Goal: Transaction & Acquisition: Purchase product/service

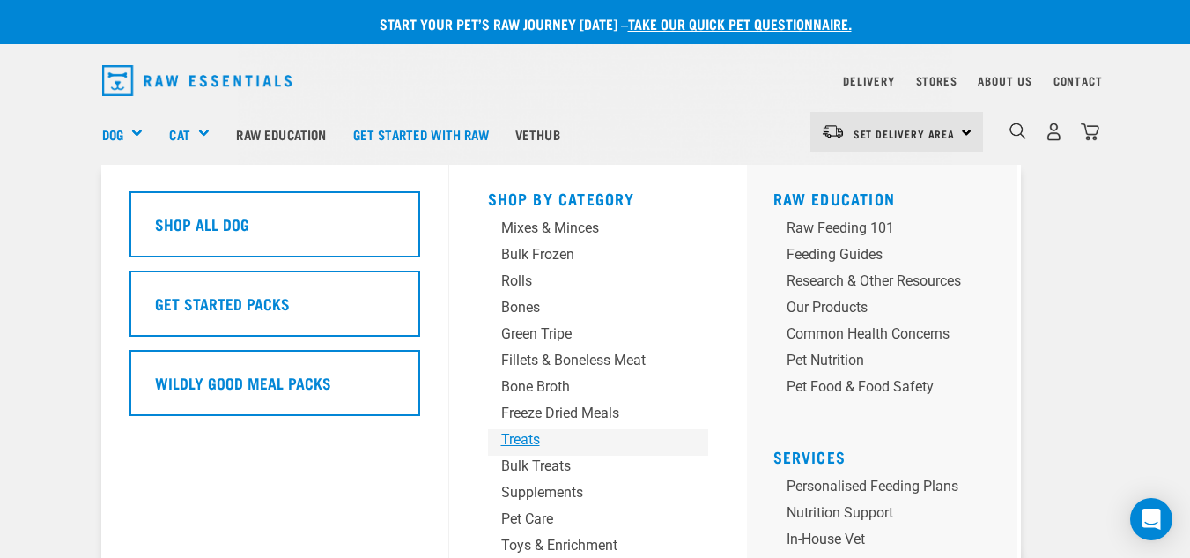
click at [535, 441] on div "Treats" at bounding box center [583, 439] width 165 height 21
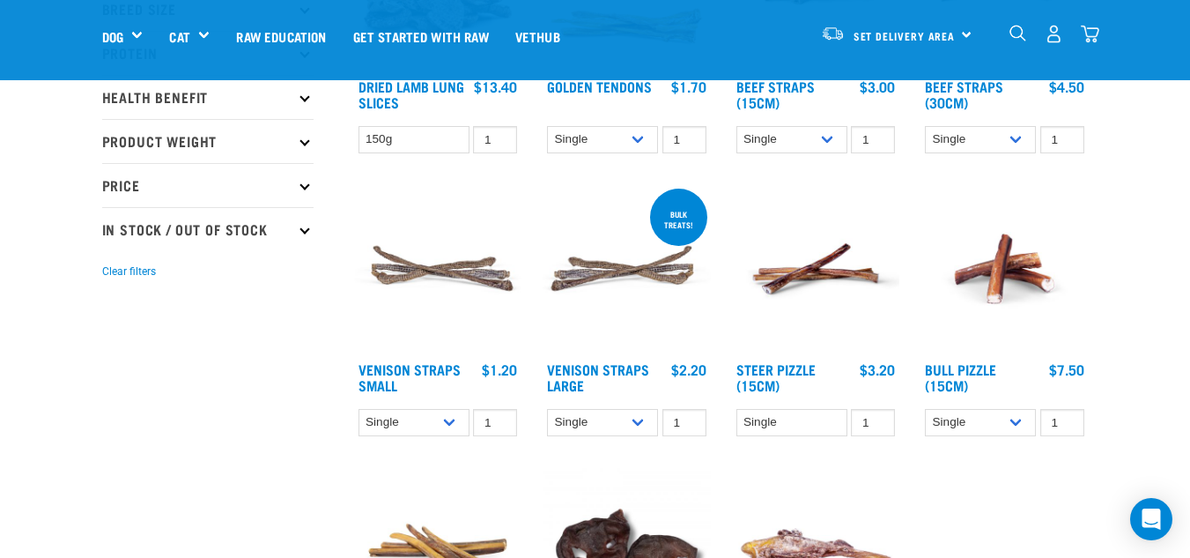
scroll to position [368, 0]
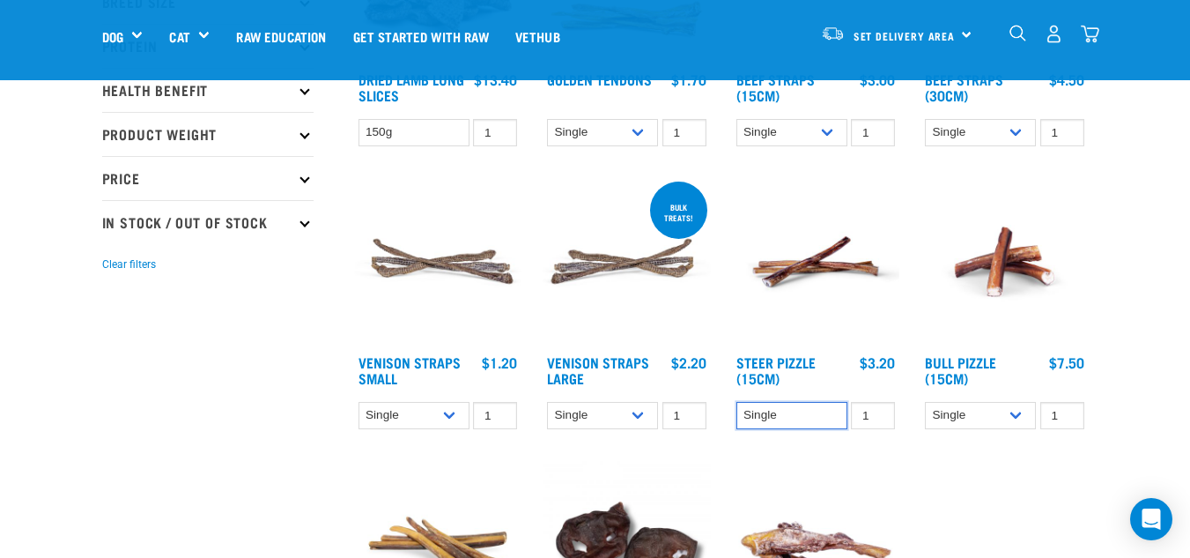
click at [760, 416] on select "Single" at bounding box center [792, 415] width 111 height 27
click at [637, 412] on select "Single Bulk (25 Large) Bulk (50 Large)" at bounding box center [602, 415] width 111 height 27
select select "251922"
click at [547, 402] on select "Single Bulk (25 Large) Bulk (50 Large)" at bounding box center [602, 415] width 111 height 27
click at [577, 342] on img at bounding box center [627, 262] width 168 height 168
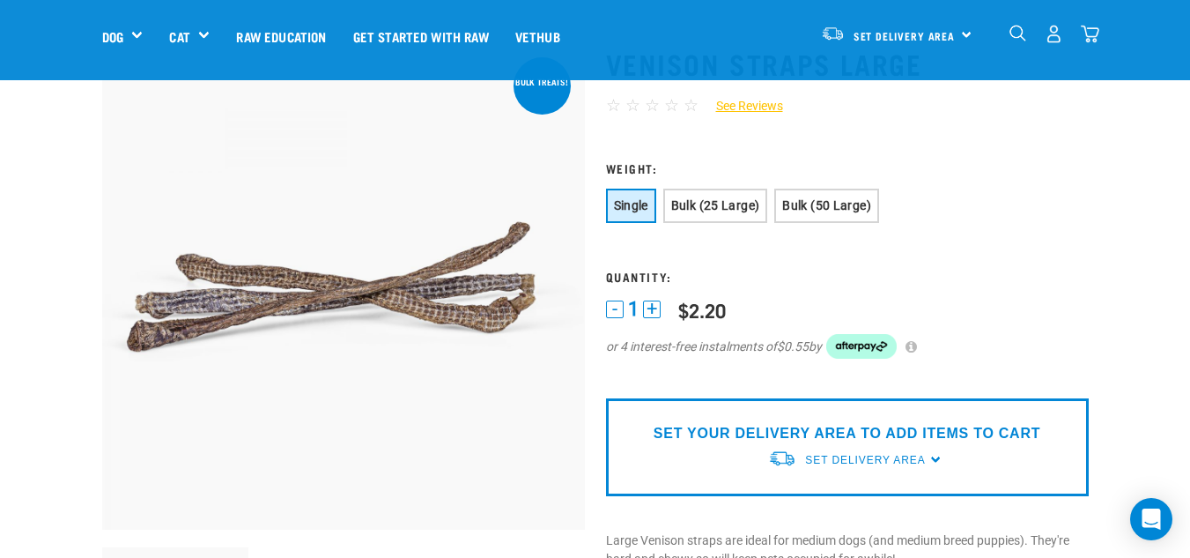
scroll to position [89, 0]
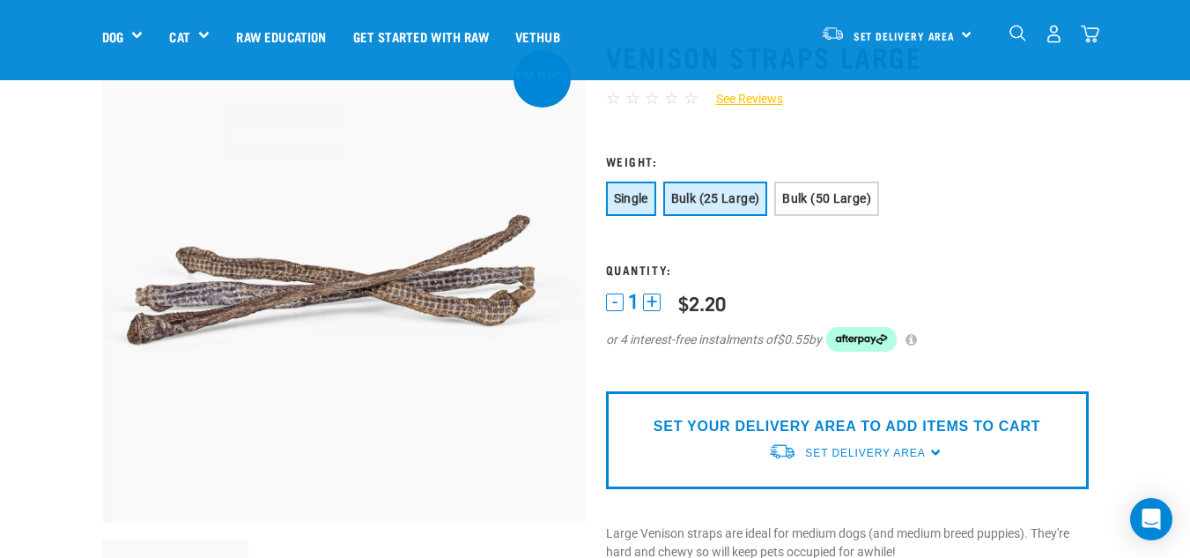
click at [714, 204] on span "Bulk (25 Large)" at bounding box center [715, 198] width 89 height 14
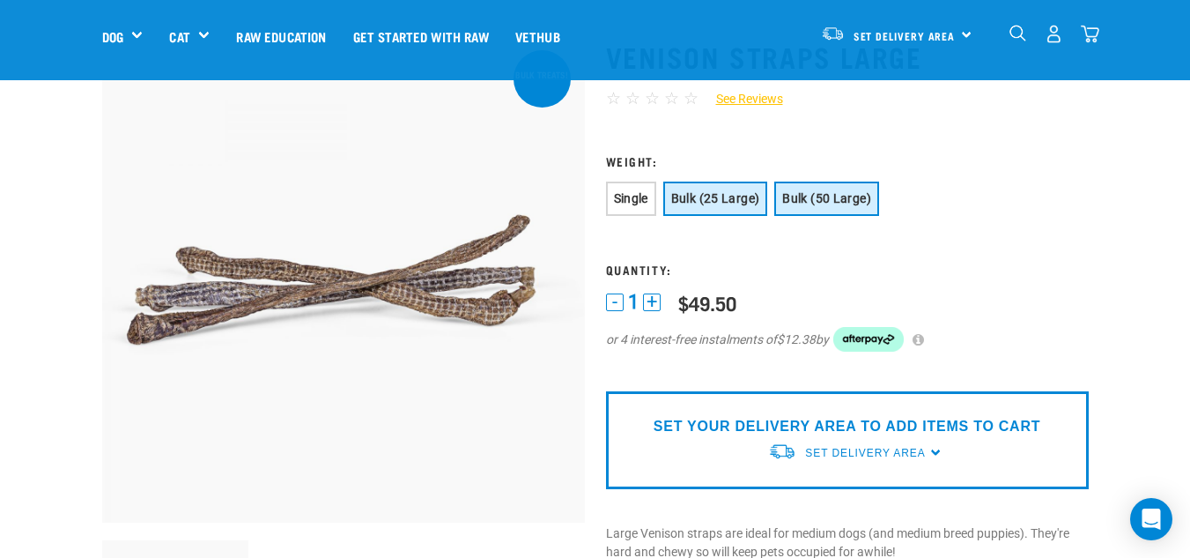
click at [811, 190] on button "Bulk (50 Large)" at bounding box center [826, 199] width 105 height 34
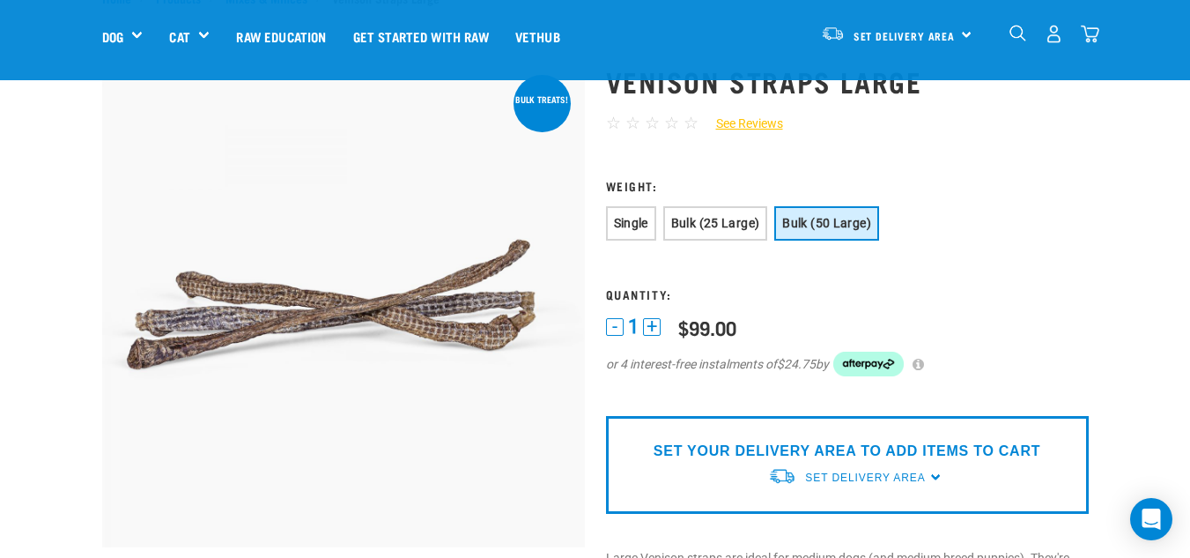
scroll to position [72, 0]
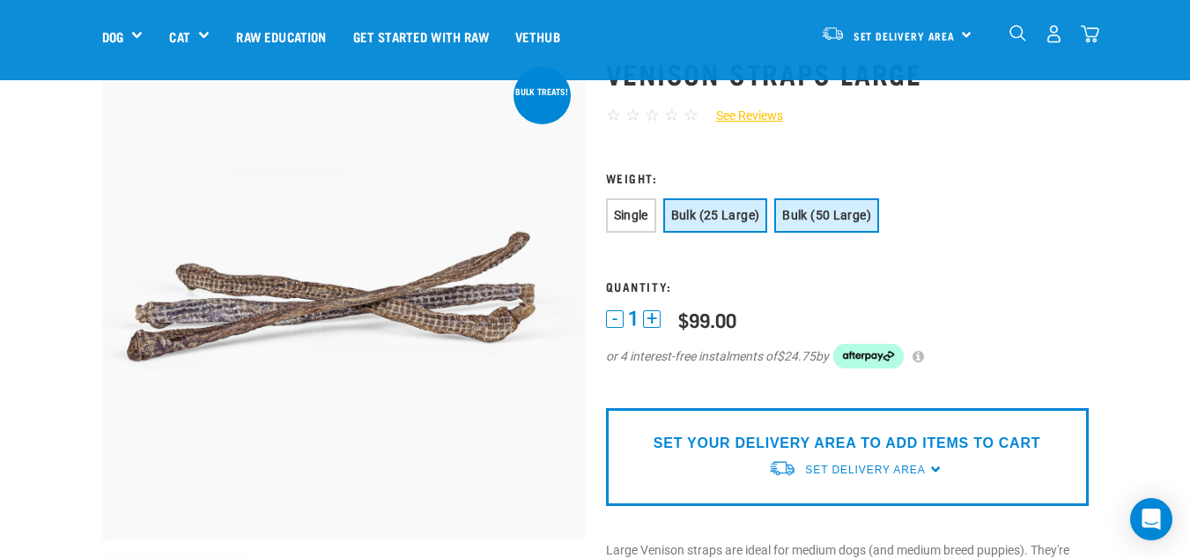
click at [735, 208] on span "Bulk (25 Large)" at bounding box center [715, 215] width 89 height 14
click at [635, 210] on span "Single" at bounding box center [631, 215] width 34 height 14
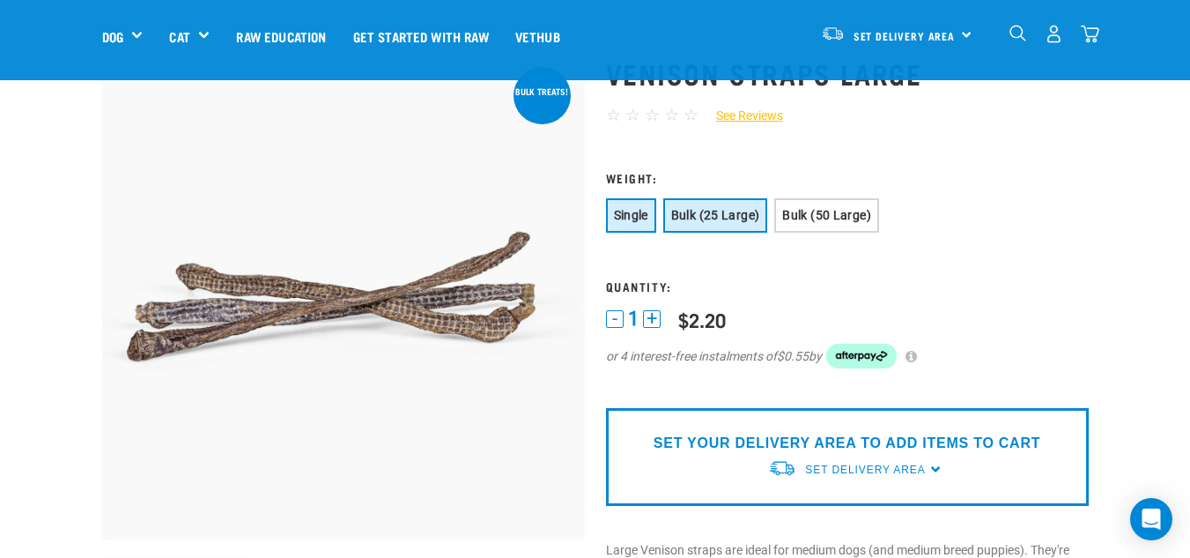
click at [695, 212] on span "Bulk (25 Large)" at bounding box center [715, 215] width 89 height 14
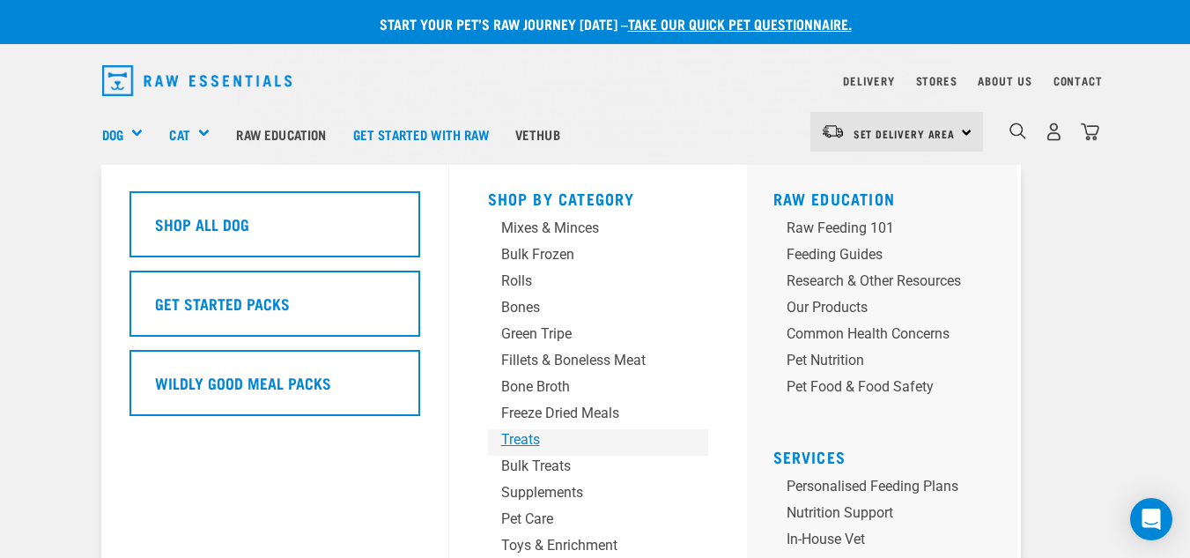
click at [505, 432] on div "Treats" at bounding box center [583, 439] width 165 height 21
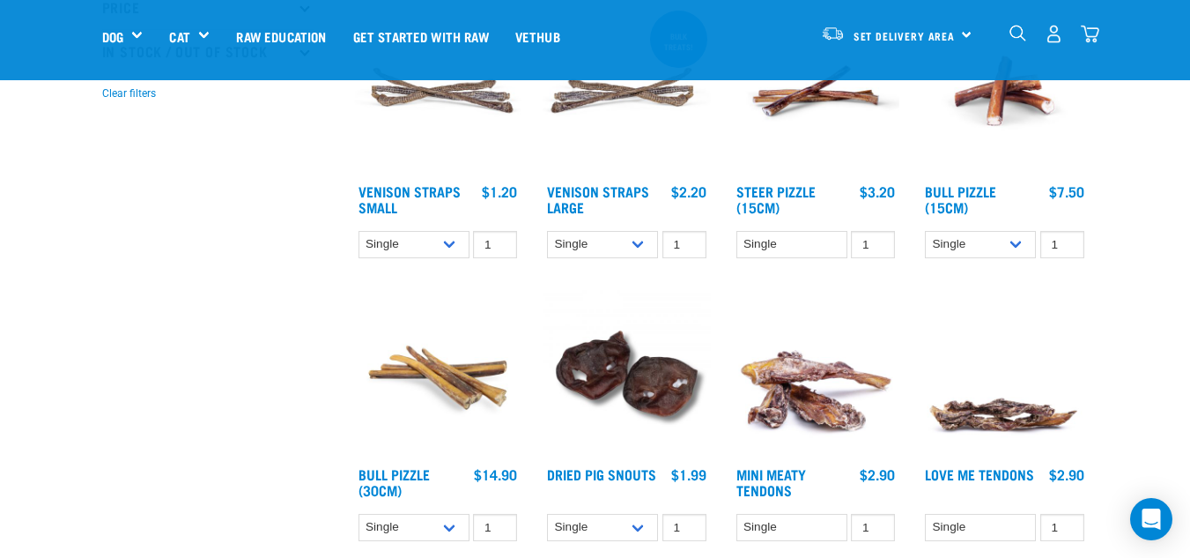
scroll to position [513, 0]
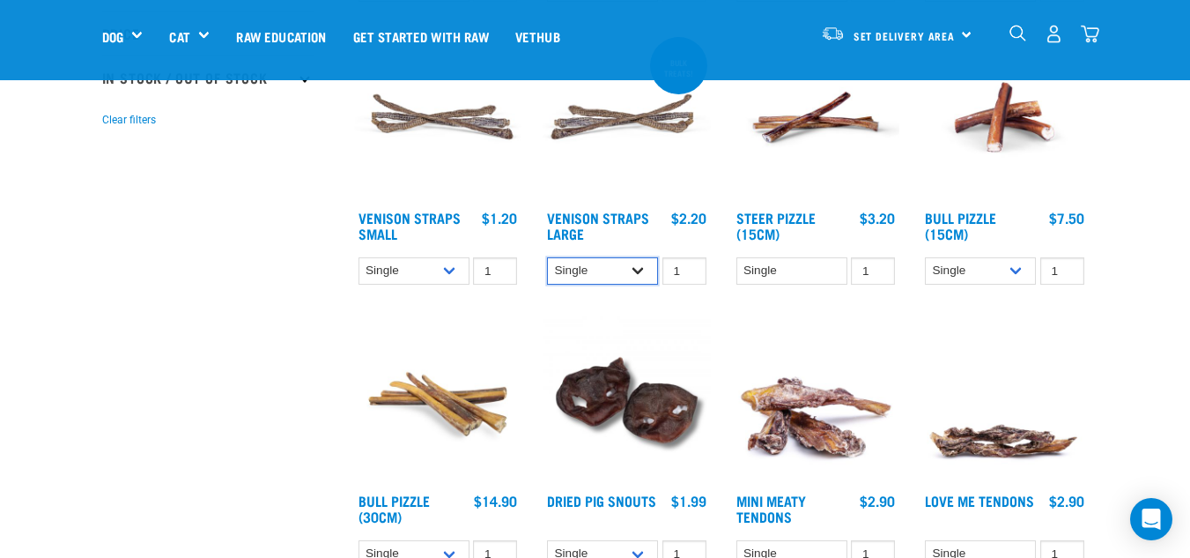
click at [629, 258] on select "Single Bulk (25 Large) Bulk (50 Large)" at bounding box center [602, 270] width 111 height 27
click at [634, 250] on div "BULK TREATS! Venison Straps Large 1 0 100 0 100 0 100" at bounding box center [626, 164] width 189 height 283
click at [624, 265] on select "Single Bulk (25 Large) Bulk (50 Large)" at bounding box center [602, 270] width 111 height 27
click at [547, 257] on select "Single Bulk (25 Large) Bulk (50 Large)" at bounding box center [602, 270] width 111 height 27
click at [601, 274] on select "Single Bulk (25 Large) Bulk (50 Large)" at bounding box center [602, 270] width 111 height 27
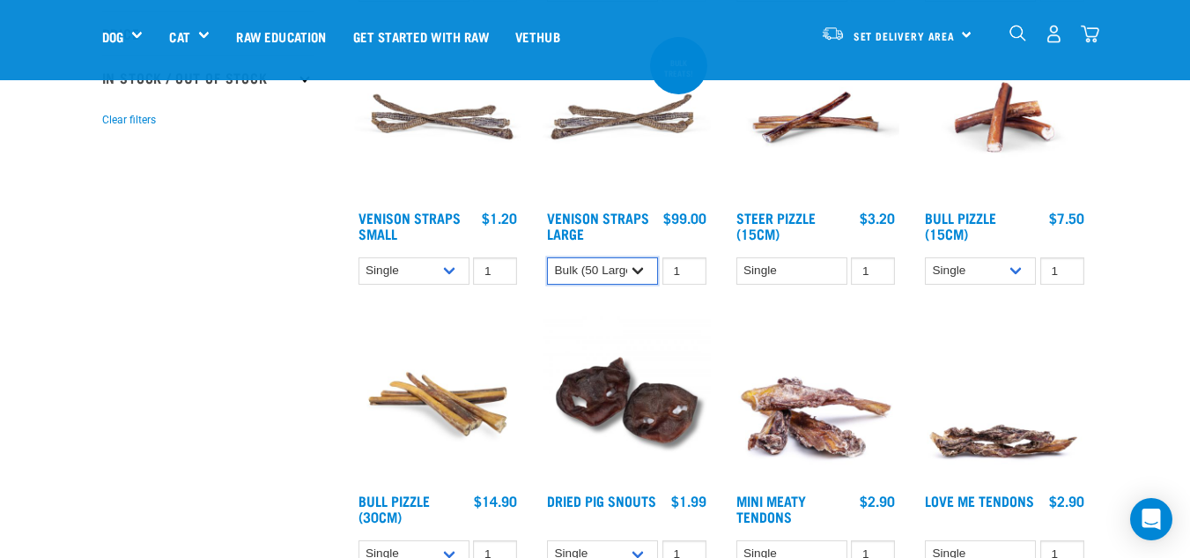
select select "6333"
click at [547, 257] on select "Single Bulk (25 Large) Bulk (50 Large)" at bounding box center [602, 270] width 111 height 27
click at [597, 182] on img at bounding box center [627, 117] width 168 height 168
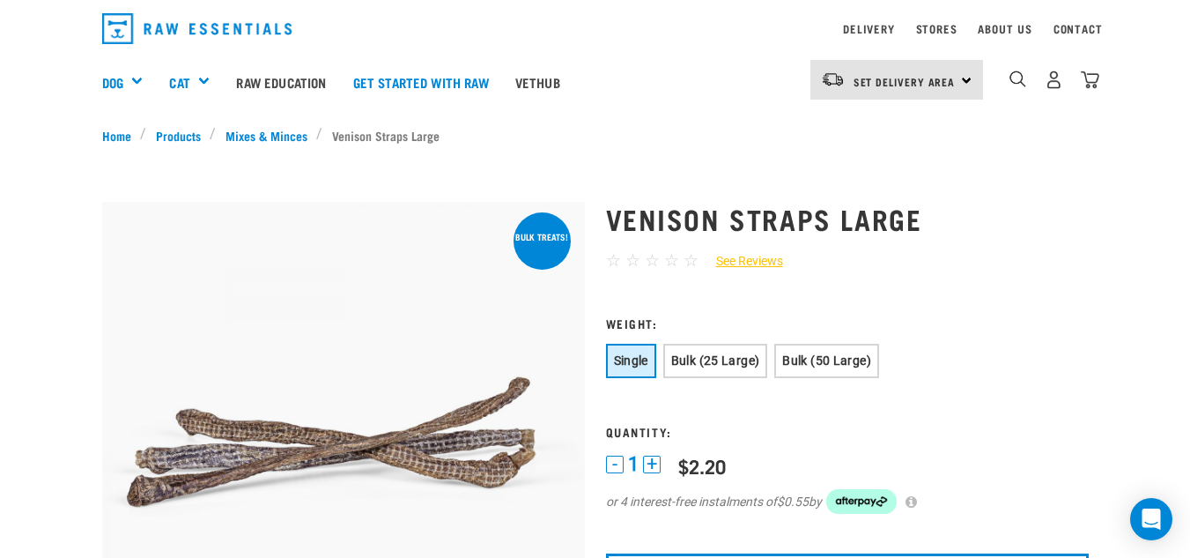
scroll to position [59, 0]
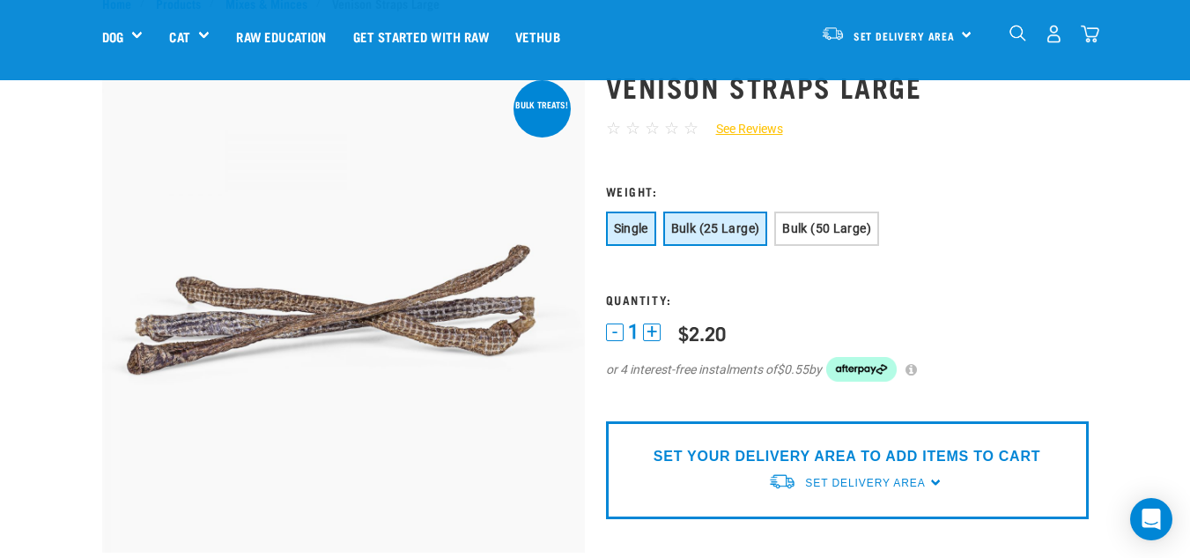
click at [707, 233] on span "Bulk (25 Large)" at bounding box center [715, 228] width 89 height 14
click at [632, 237] on button "Single" at bounding box center [631, 228] width 50 height 34
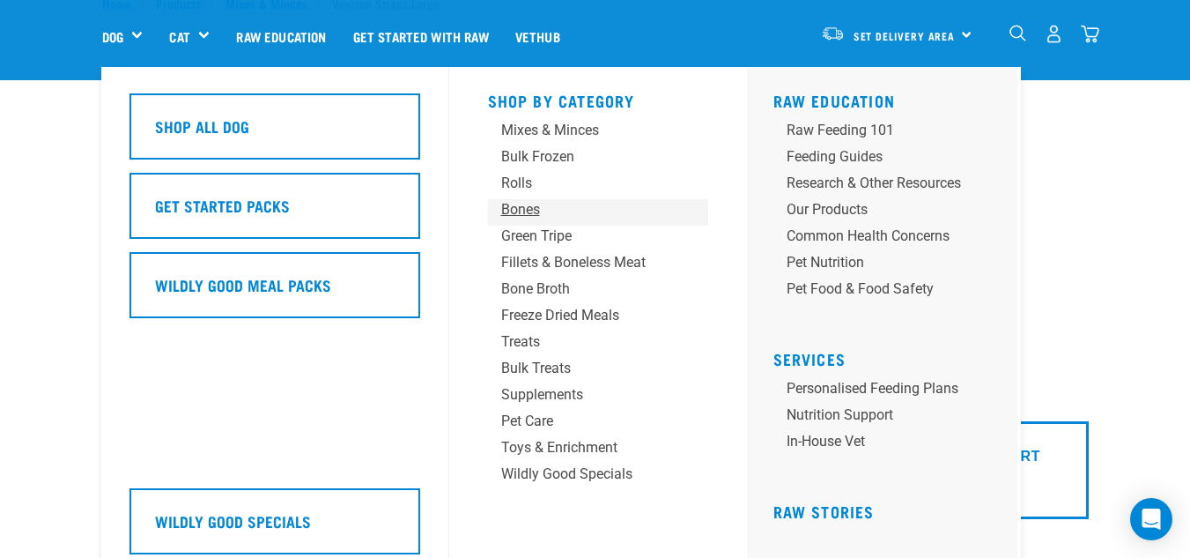
click at [536, 215] on div "Bones" at bounding box center [583, 209] width 165 height 21
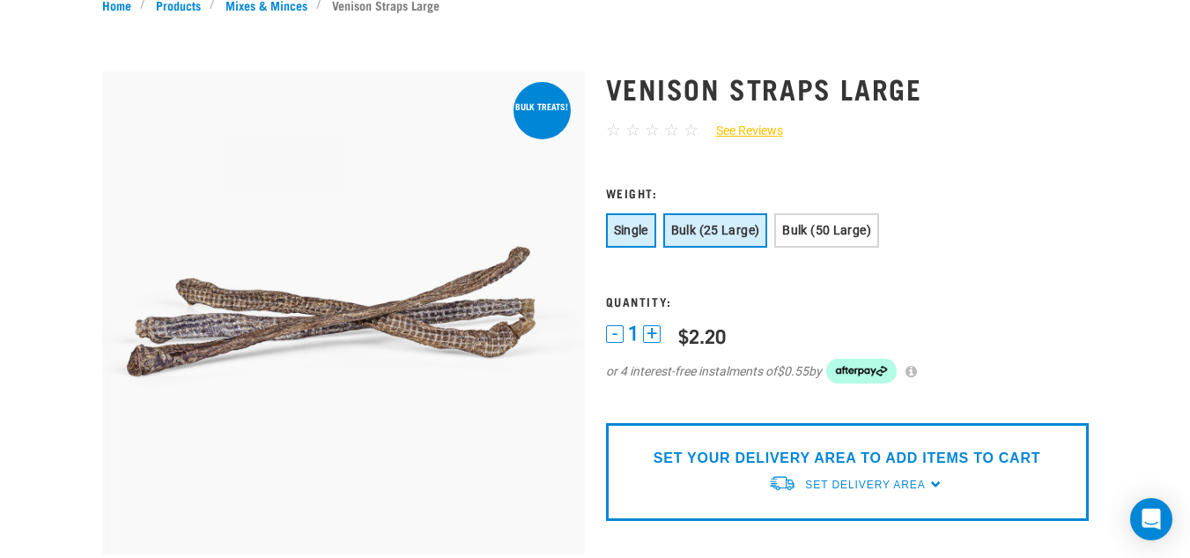
click at [695, 221] on button "Bulk (25 Large)" at bounding box center [715, 230] width 105 height 34
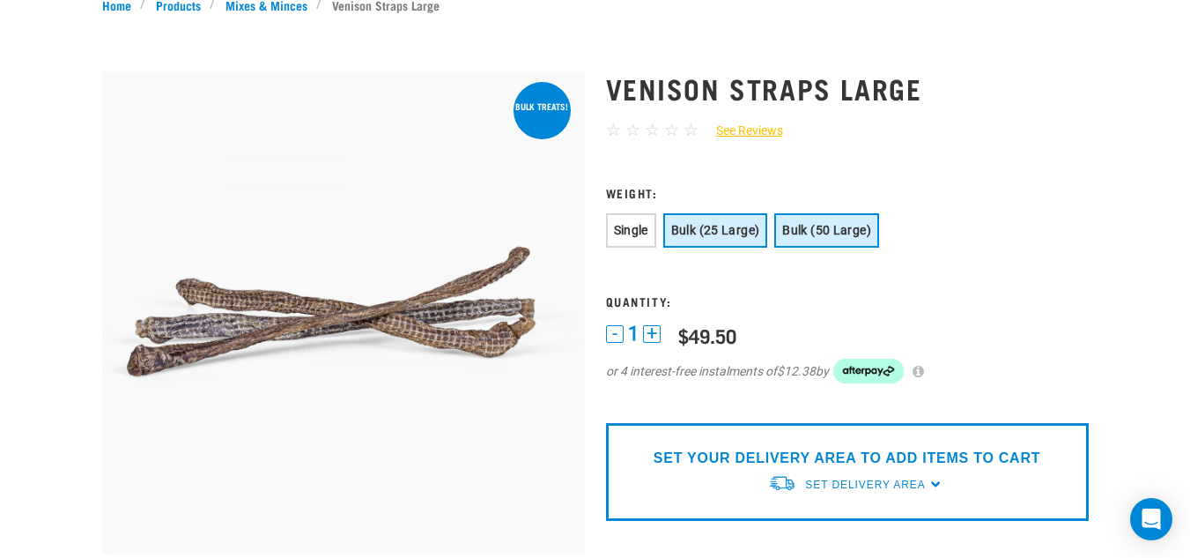
click at [825, 230] on span "Bulk (50 Large)" at bounding box center [826, 230] width 89 height 14
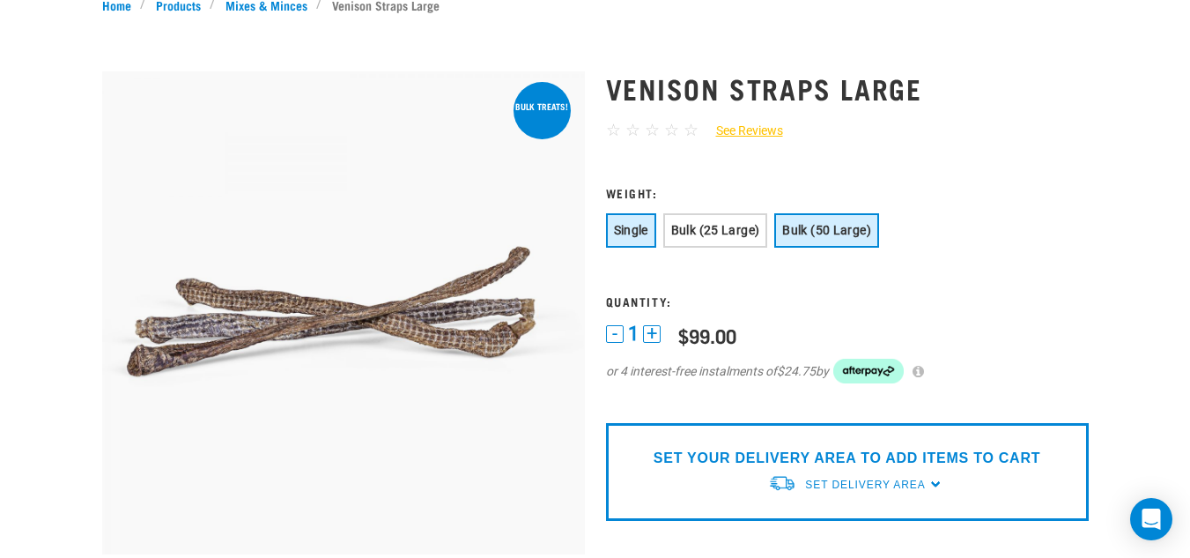
click at [644, 216] on button "Single" at bounding box center [631, 230] width 50 height 34
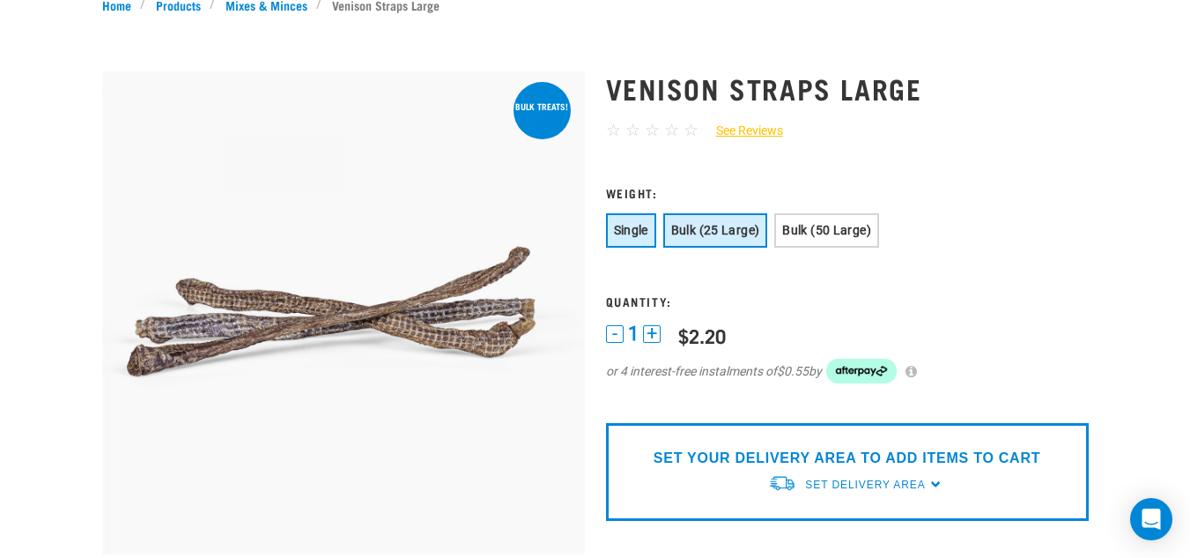
click at [685, 230] on span "Bulk (25 Large)" at bounding box center [715, 230] width 89 height 14
drag, startPoint x: 803, startPoint y: 222, endPoint x: 686, endPoint y: 232, distance: 116.7
drag, startPoint x: 686, startPoint y: 232, endPoint x: 644, endPoint y: 230, distance: 42.3
click at [644, 230] on span "Single" at bounding box center [631, 230] width 34 height 14
click at [682, 233] on span "Bulk (25 Large)" at bounding box center [715, 230] width 89 height 14
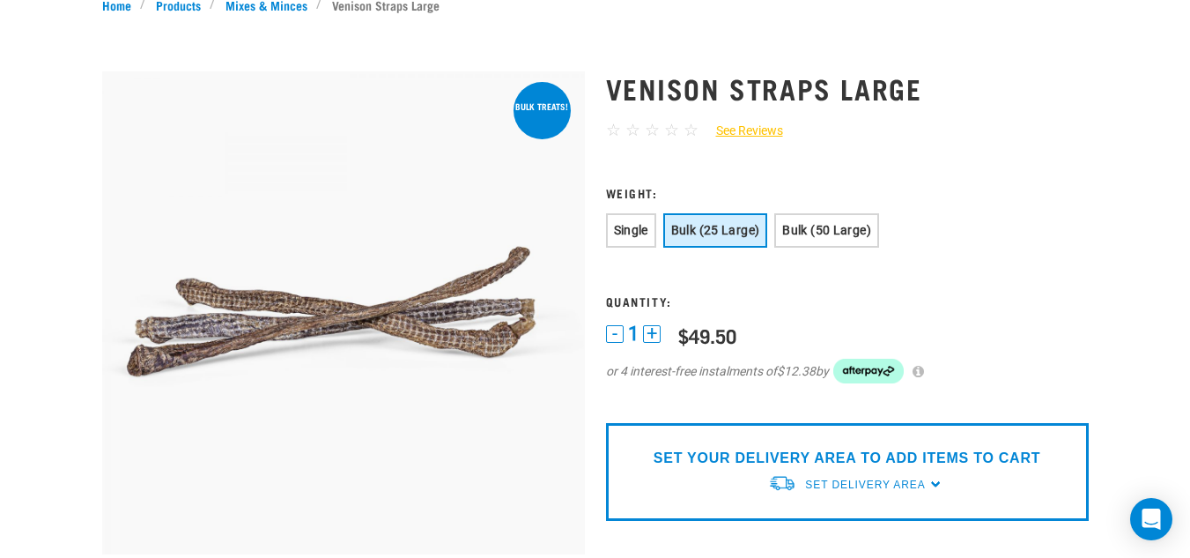
drag, startPoint x: 1201, startPoint y: 82, endPoint x: 856, endPoint y: 160, distance: 353.3
click at [856, 160] on div "Venison Straps Large ☆ ☆ ☆ ☆ ☆ See Reviews" at bounding box center [848, 489] width 504 height 882
click at [834, 220] on button "Bulk (50 Large)" at bounding box center [826, 230] width 105 height 34
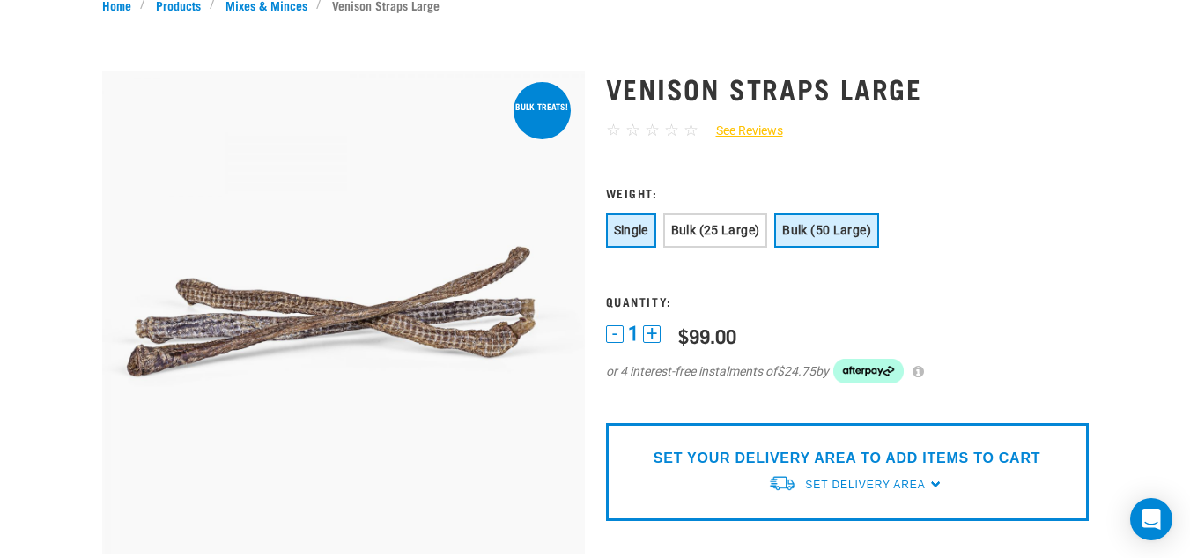
click at [633, 229] on span "Single" at bounding box center [631, 230] width 34 height 14
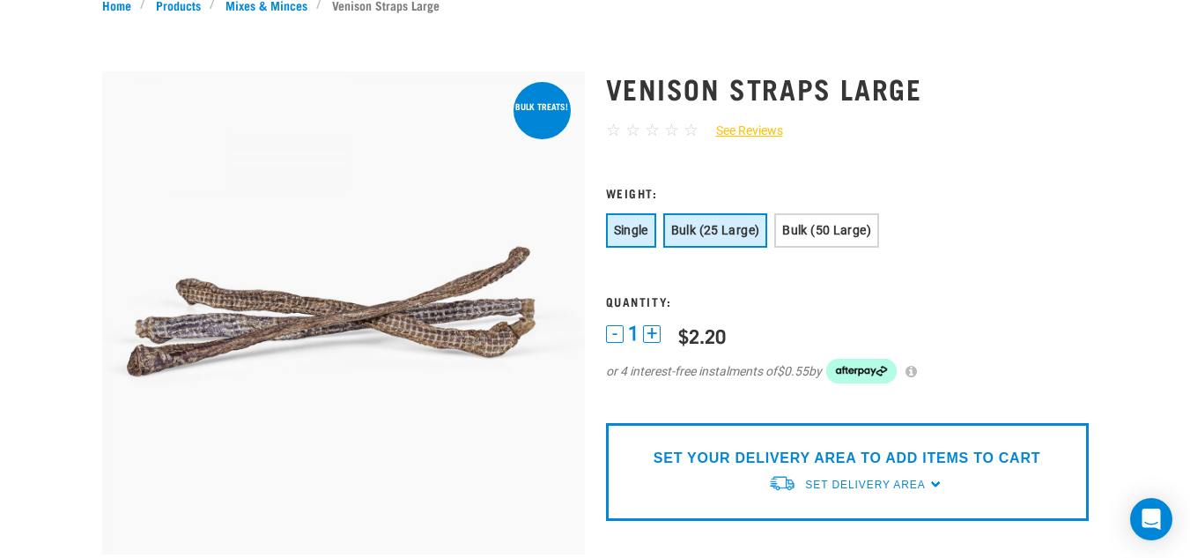
click at [693, 241] on button "Bulk (25 Large)" at bounding box center [715, 230] width 105 height 34
drag, startPoint x: 1200, startPoint y: 99, endPoint x: 811, endPoint y: 21, distance: 397.1
click at [811, 21] on div "Start your pet’s raw journey today – take our quick pet questionnaire. Delivery…" at bounding box center [595, 552] width 1190 height 1468
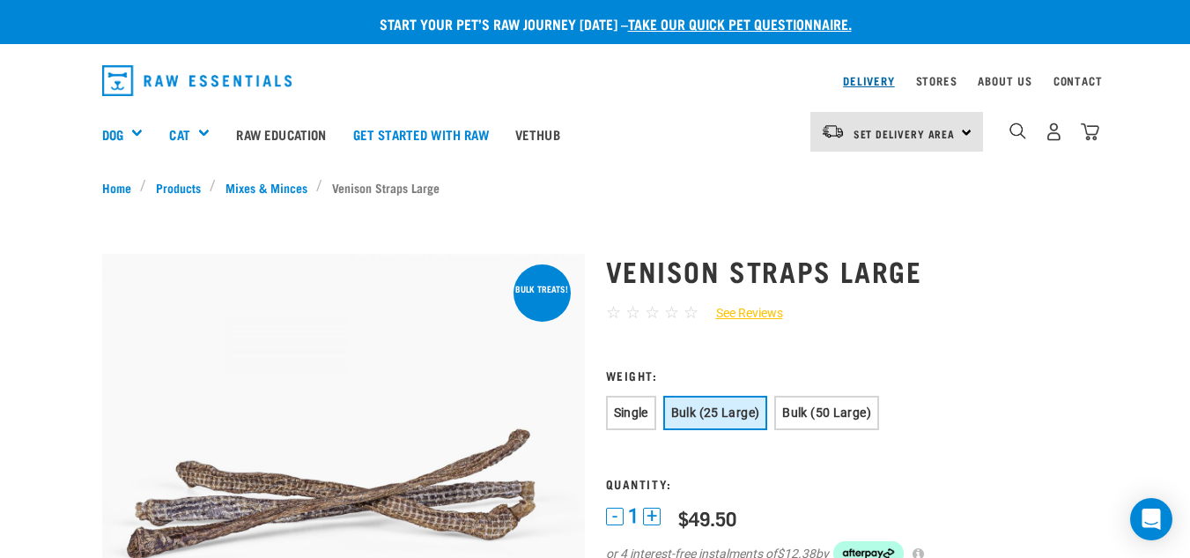
click at [846, 82] on link "Delivery" at bounding box center [868, 81] width 51 height 6
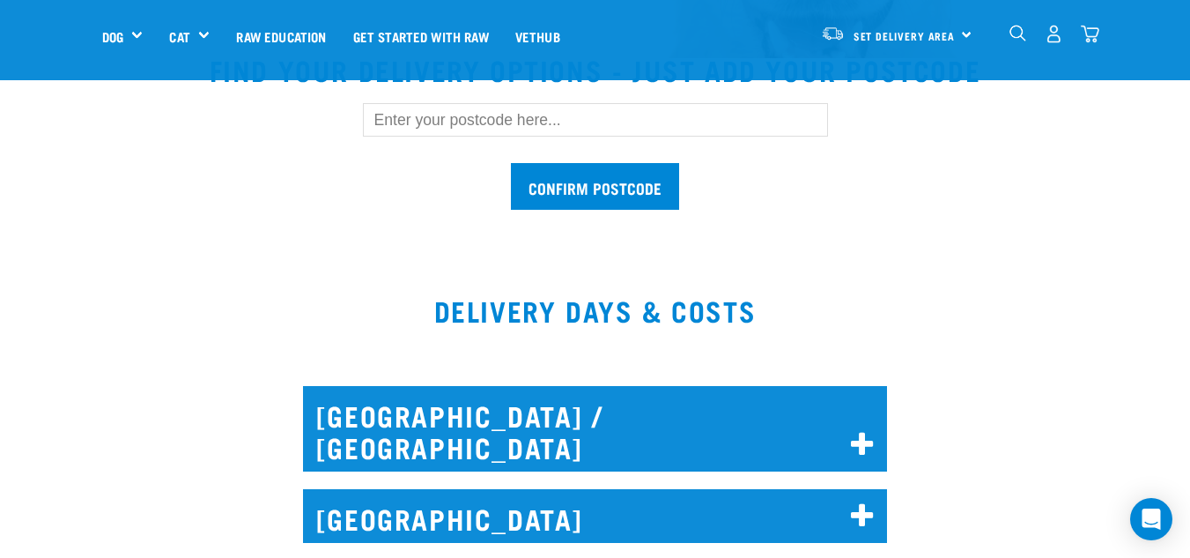
scroll to position [559, 0]
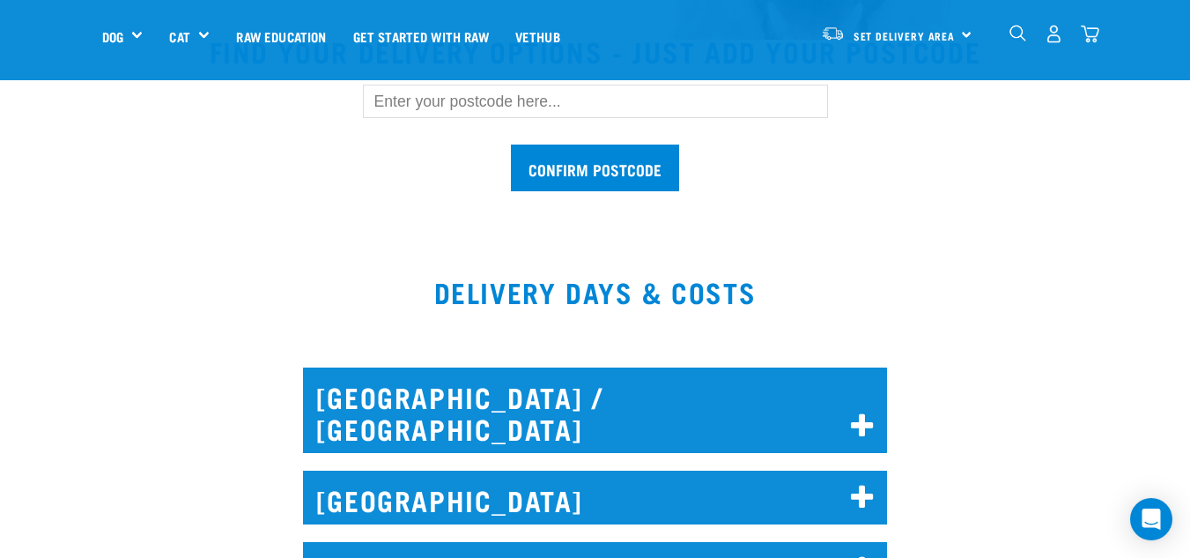
click at [698, 107] on input "text" at bounding box center [595, 101] width 465 height 33
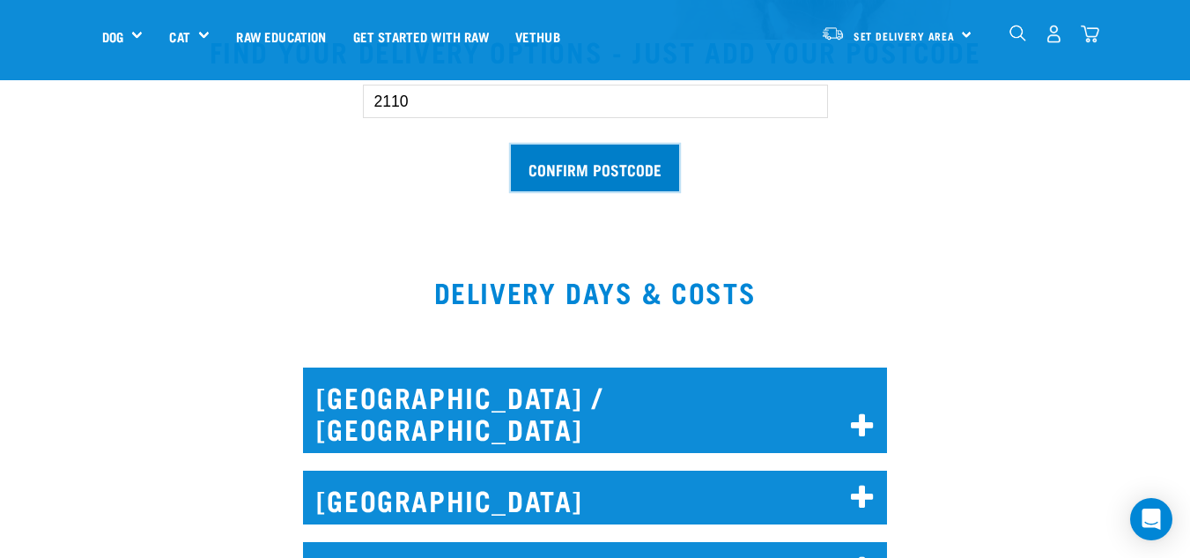
click at [639, 153] on input "Confirm postcode" at bounding box center [595, 168] width 168 height 47
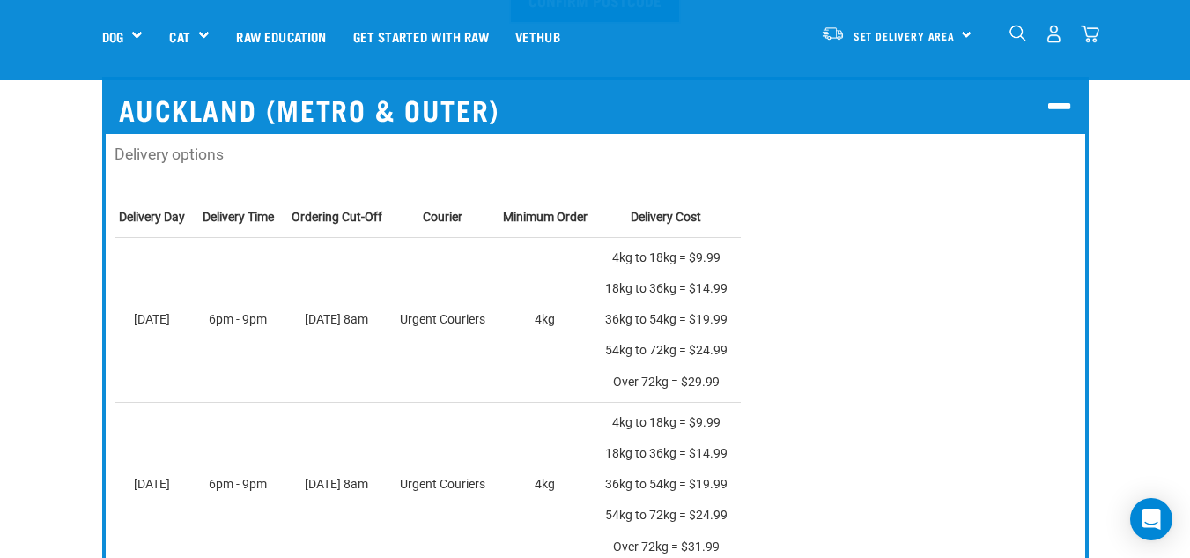
scroll to position [737, 0]
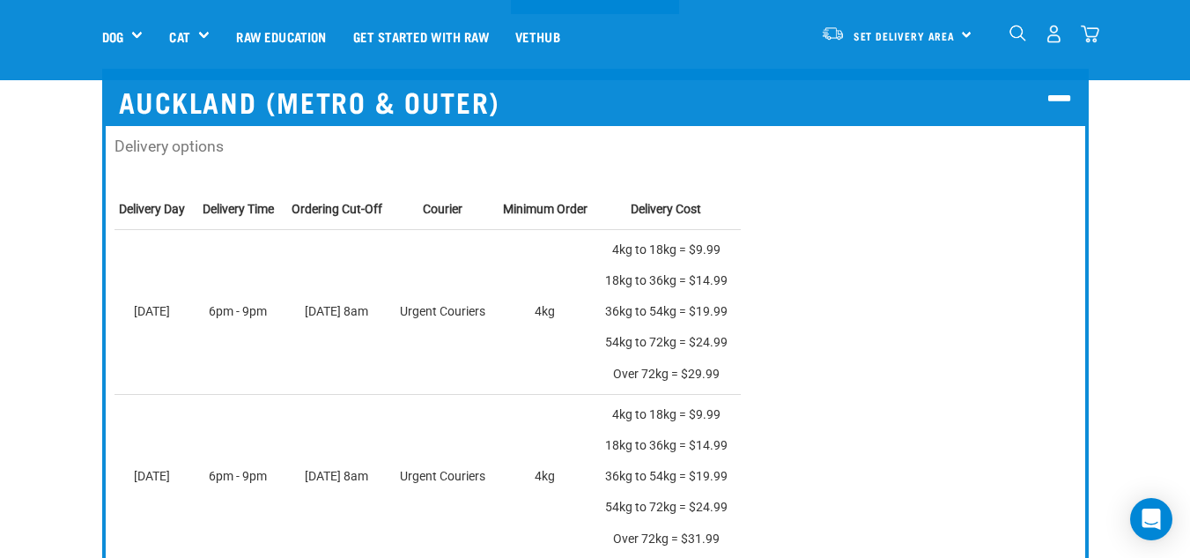
click at [206, 150] on p "Delivery options" at bounding box center [596, 146] width 962 height 23
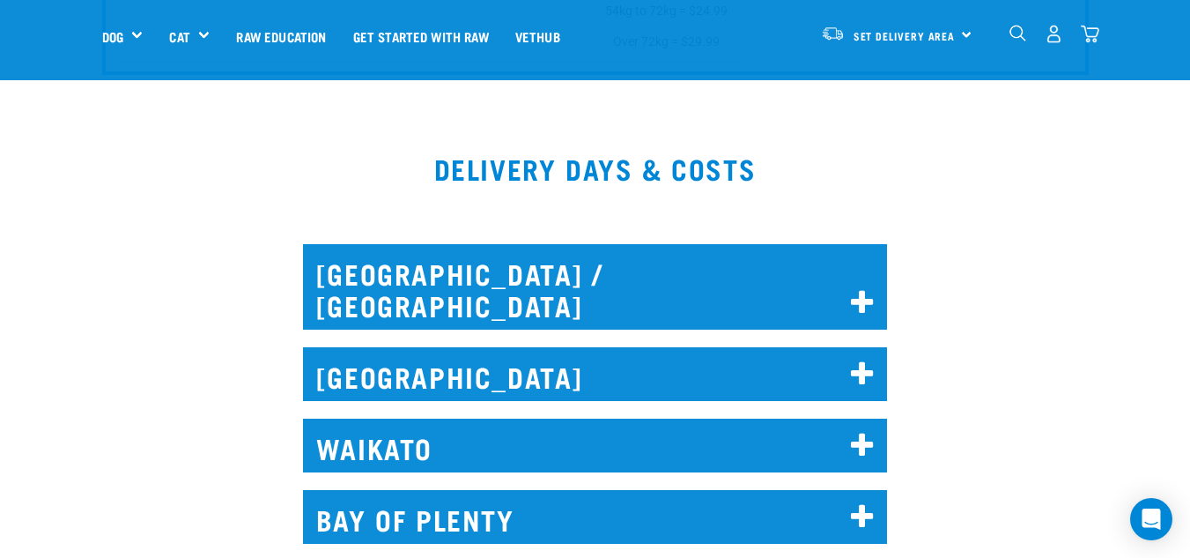
scroll to position [2015, 0]
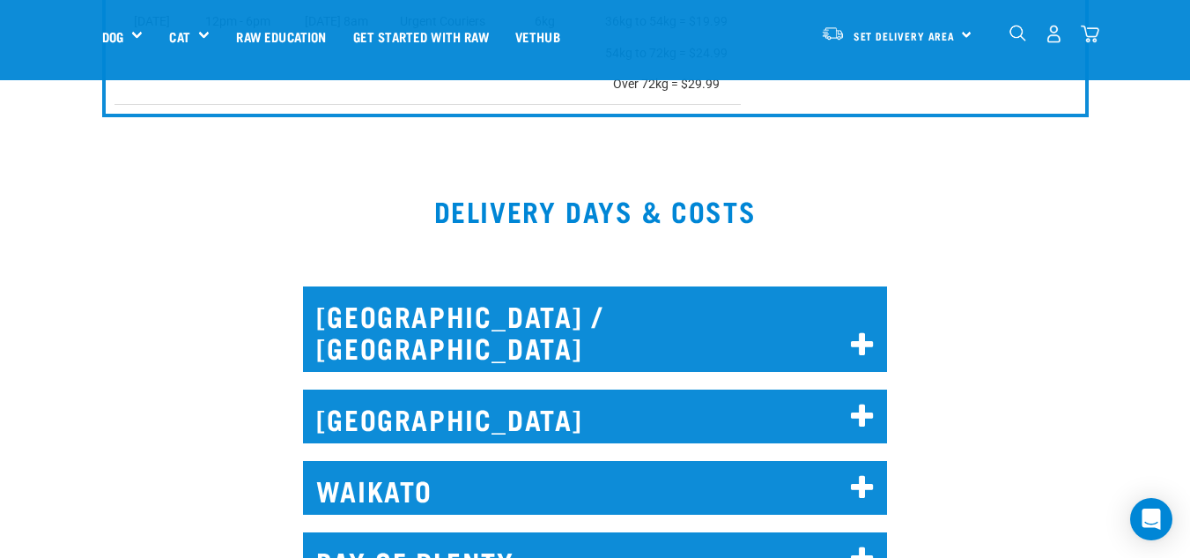
click at [805, 271] on div "NORTH AUCKLAND / WHANGAREI Deliverable postcodes are as follows: Whangarei: 011…" at bounding box center [596, 324] width 606 height 124
click at [796, 297] on h2 "NORTH AUCKLAND / WHANGAREI" at bounding box center [595, 328] width 585 height 85
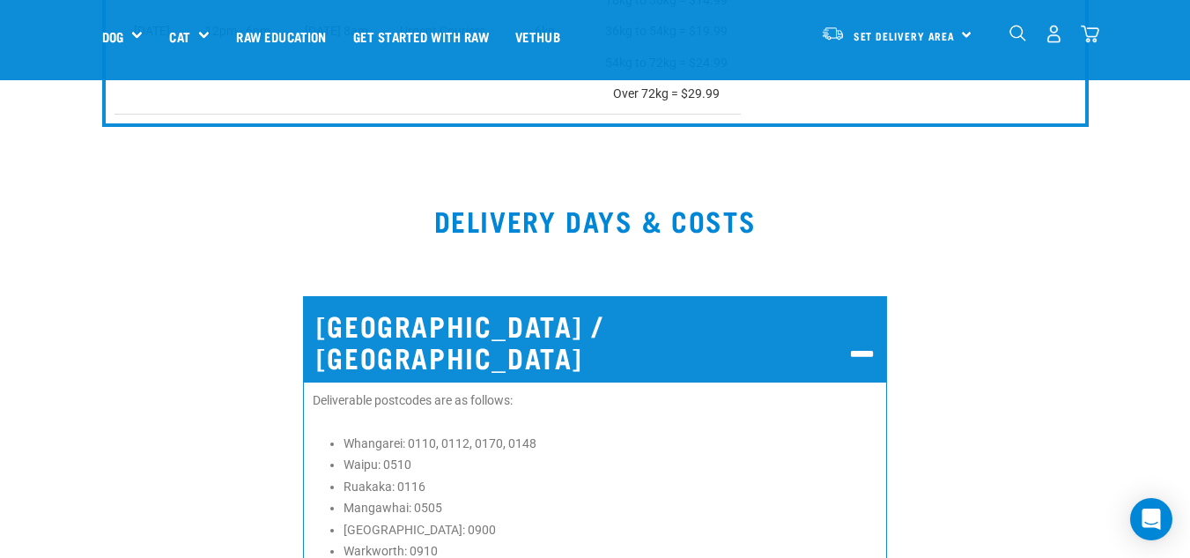
scroll to position [1958, 0]
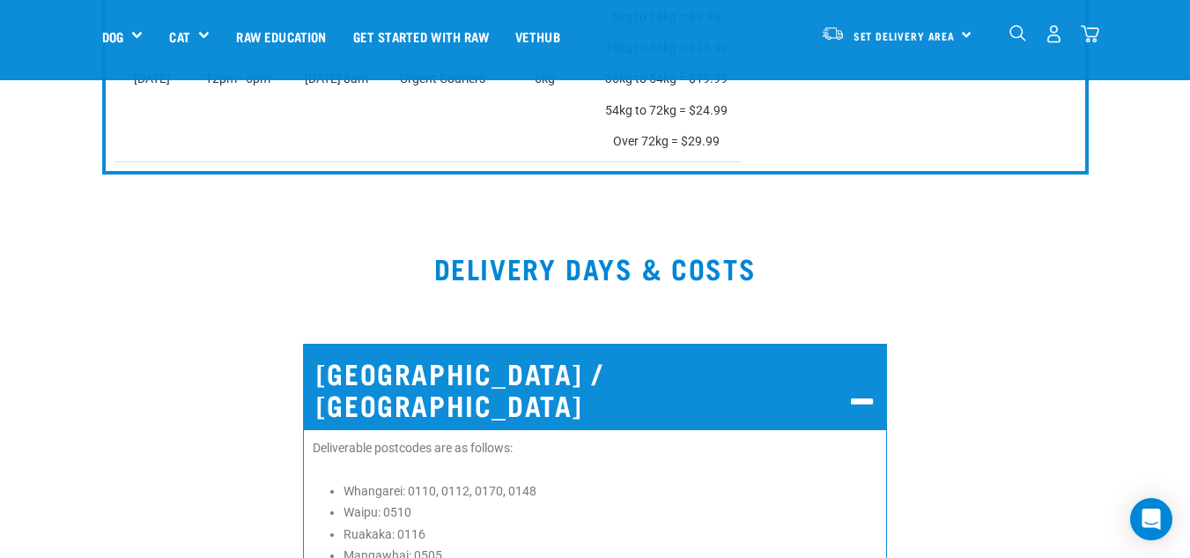
click at [840, 378] on h2 "NORTH AUCKLAND / WHANGAREI" at bounding box center [595, 386] width 585 height 85
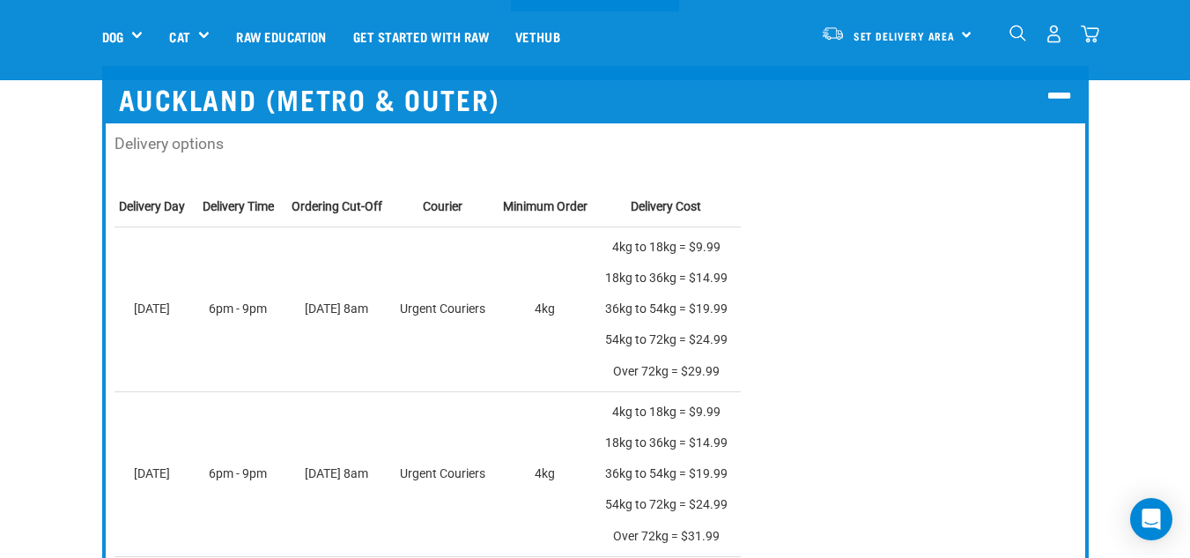
scroll to position [747, 0]
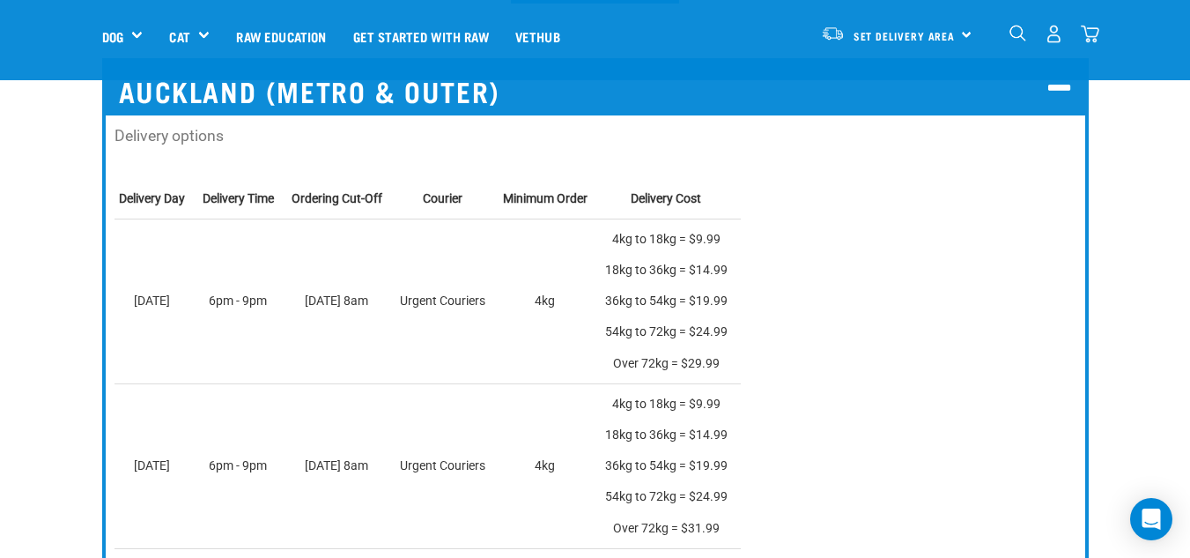
drag, startPoint x: 1197, startPoint y: 137, endPoint x: 1179, endPoint y: 129, distance: 20.5
drag, startPoint x: 1179, startPoint y: 129, endPoint x: 1163, endPoint y: 112, distance: 23.1
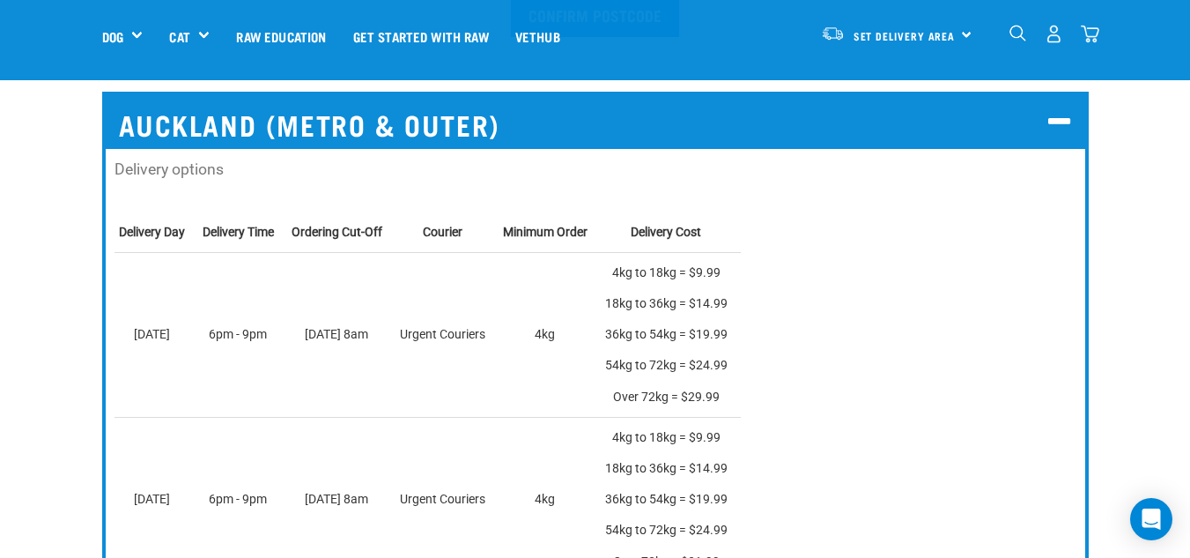
scroll to position [705, 0]
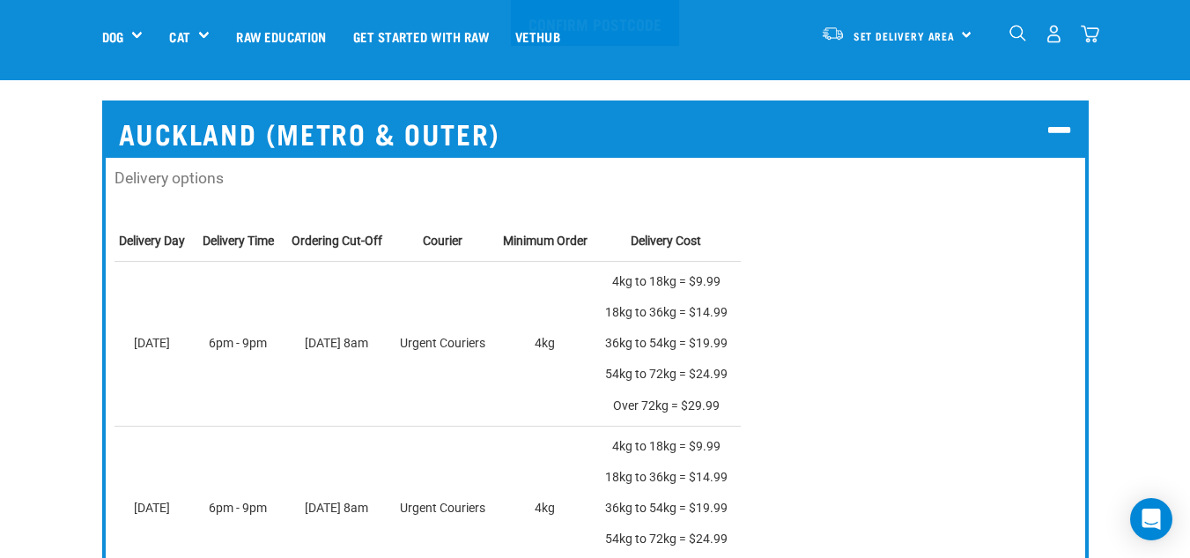
click at [1074, 135] on h2 "Auckland (Metro & Outer)" at bounding box center [596, 131] width 980 height 54
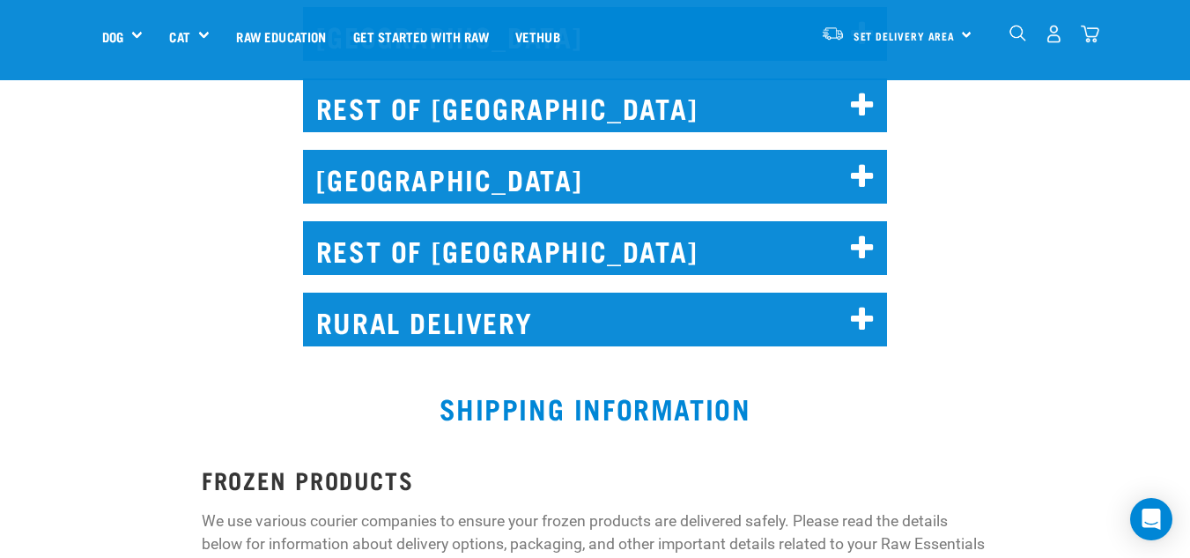
scroll to position [1365, 0]
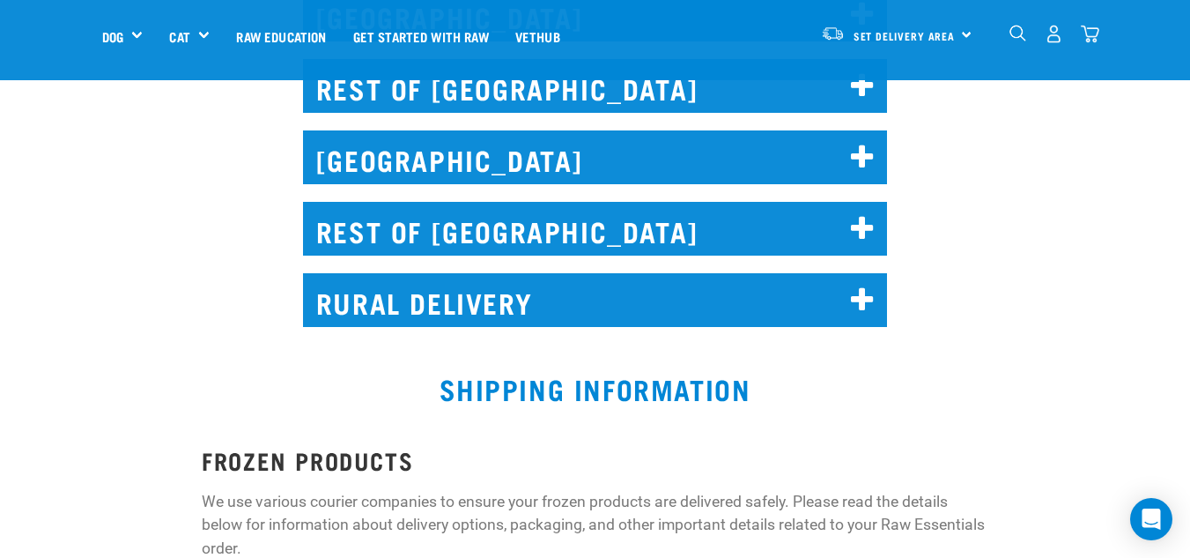
click at [711, 130] on h2 "CHRISTCHURCH" at bounding box center [595, 157] width 585 height 54
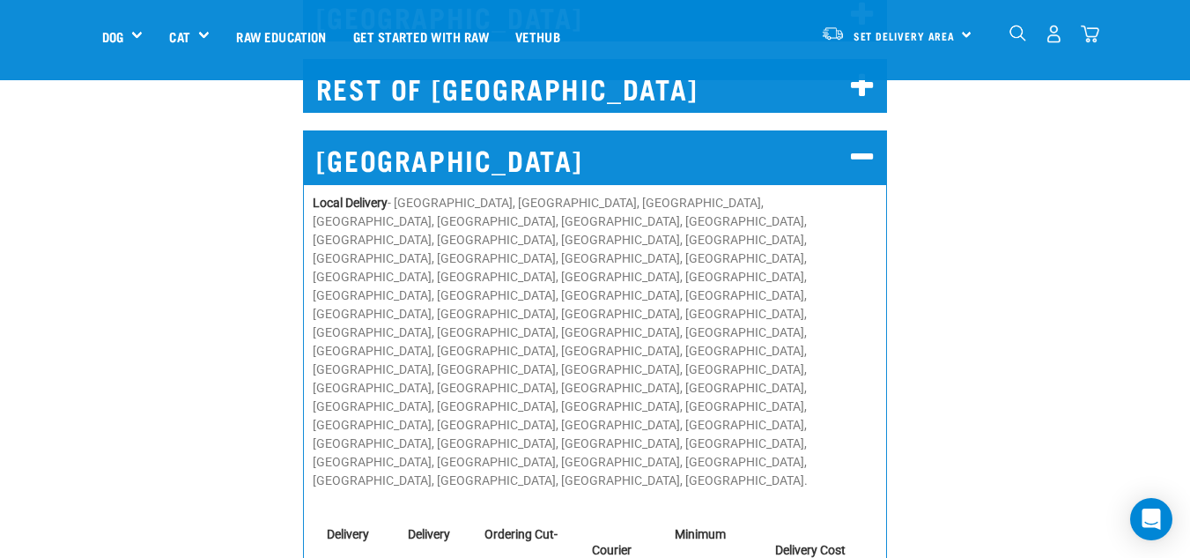
click at [711, 130] on h2 "CHRISTCHURCH" at bounding box center [595, 157] width 585 height 54
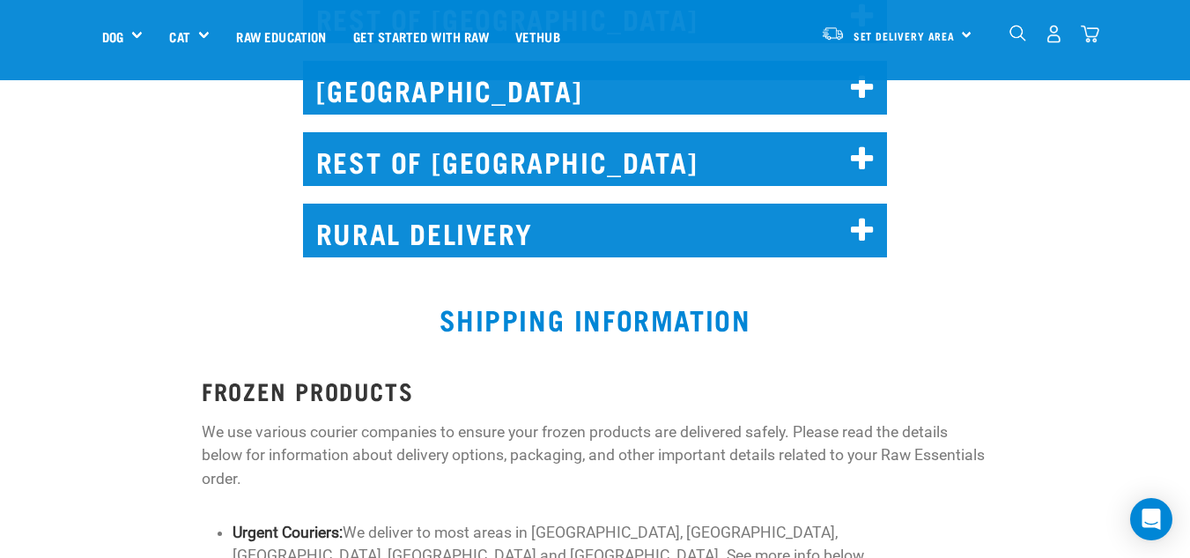
scroll to position [1447, 0]
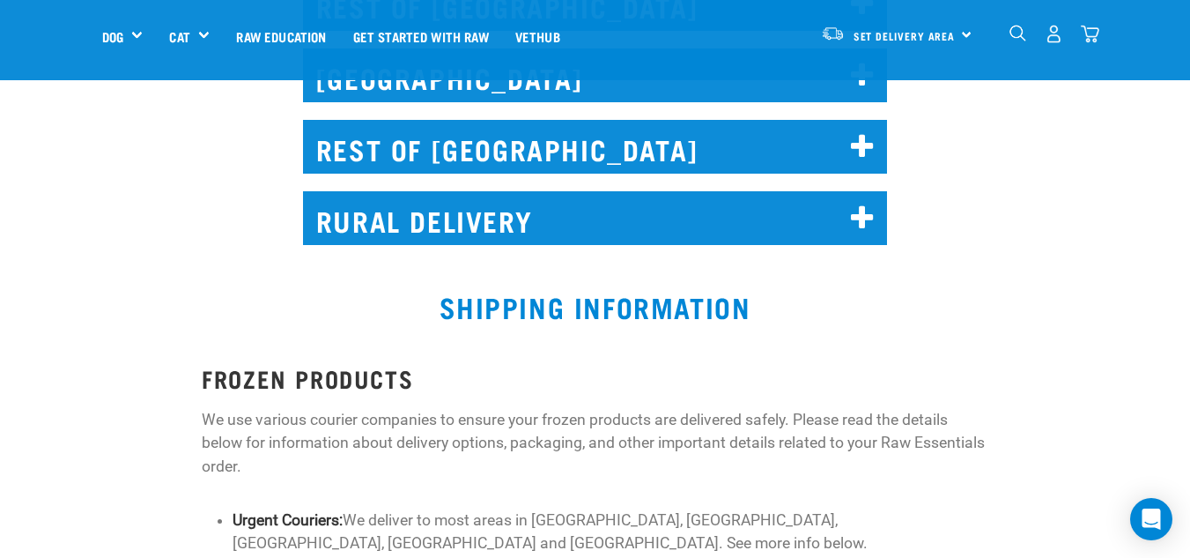
click at [767, 191] on h2 "RURAL DELIVERY" at bounding box center [595, 218] width 585 height 54
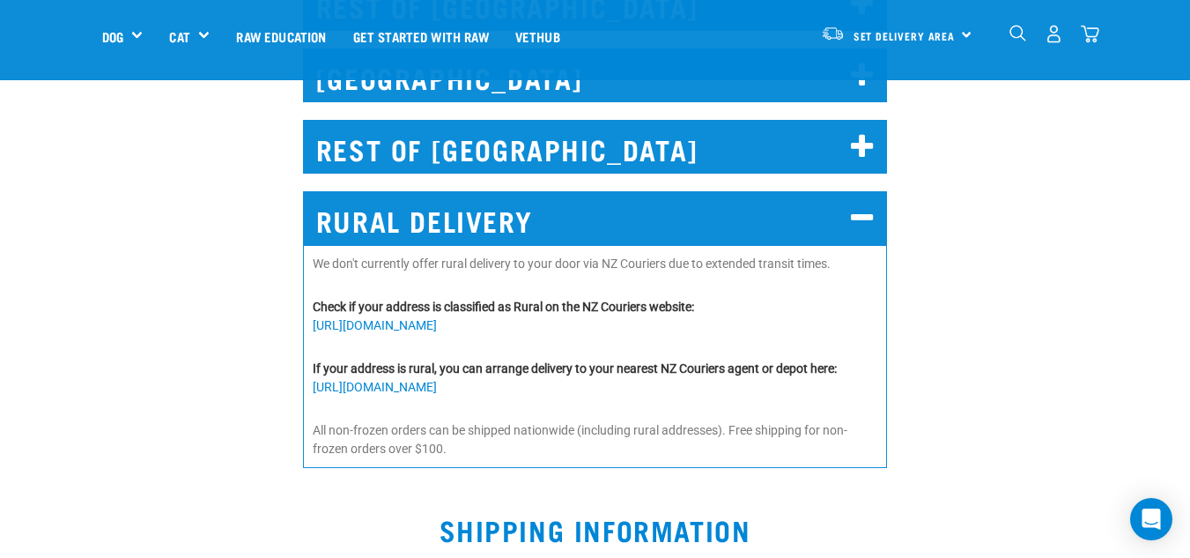
click at [767, 191] on h2 "RURAL DELIVERY" at bounding box center [595, 218] width 585 height 54
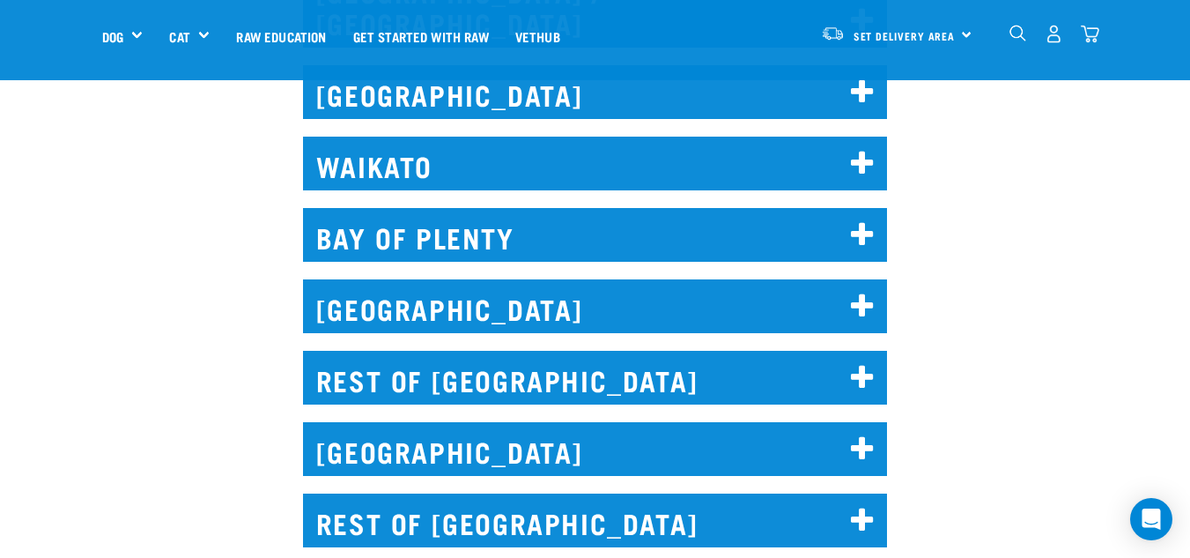
scroll to position [1079, 0]
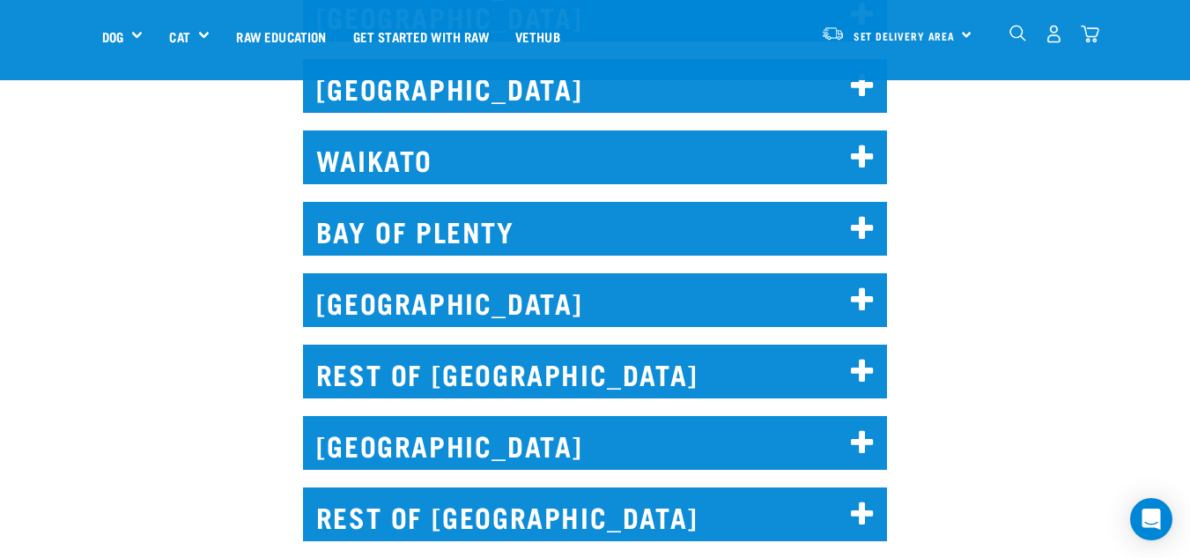
click at [773, 345] on h2 "REST OF NORTH ISLAND" at bounding box center [595, 372] width 585 height 54
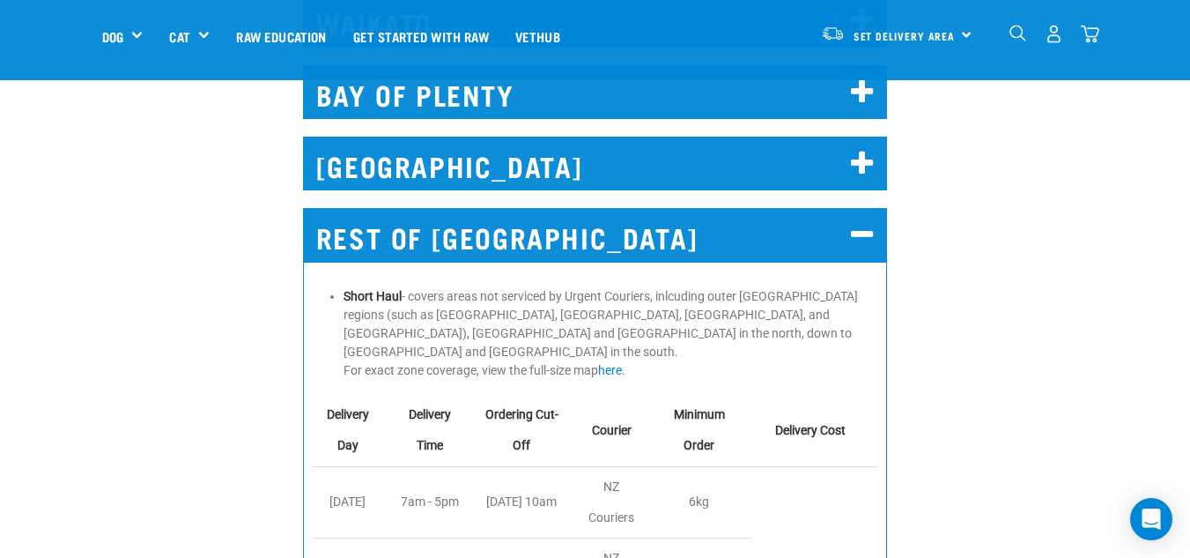
scroll to position [1240, 0]
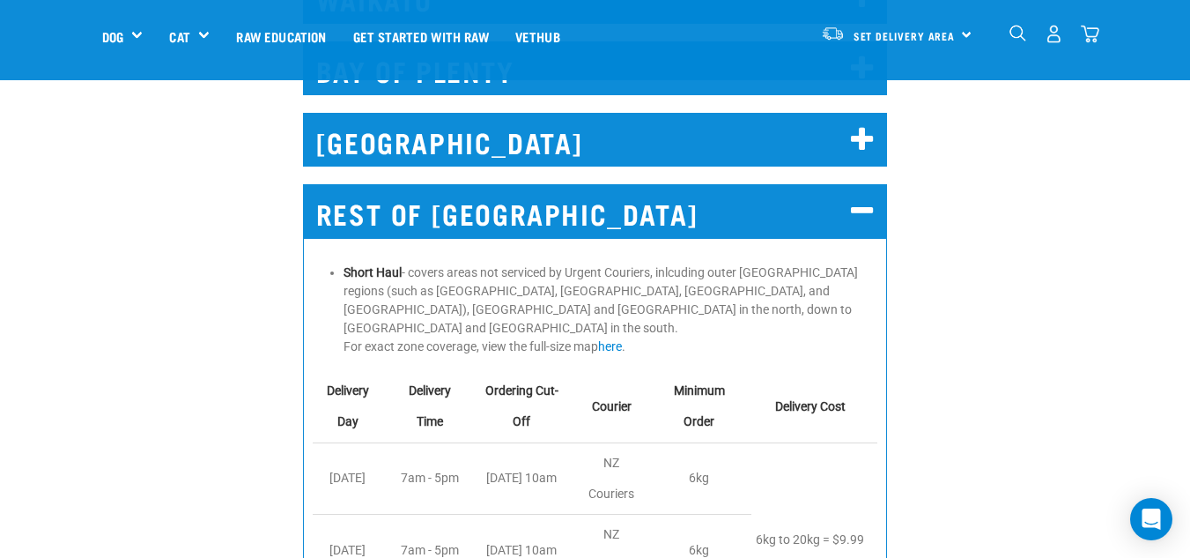
click at [834, 196] on h2 "REST OF NORTH ISLAND" at bounding box center [595, 211] width 585 height 54
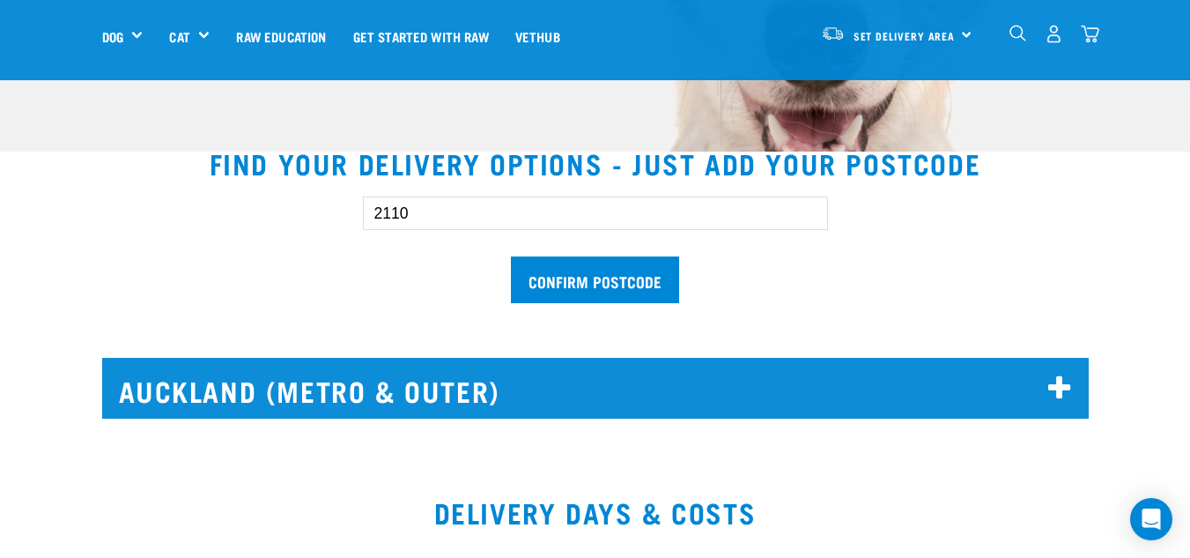
scroll to position [454, 0]
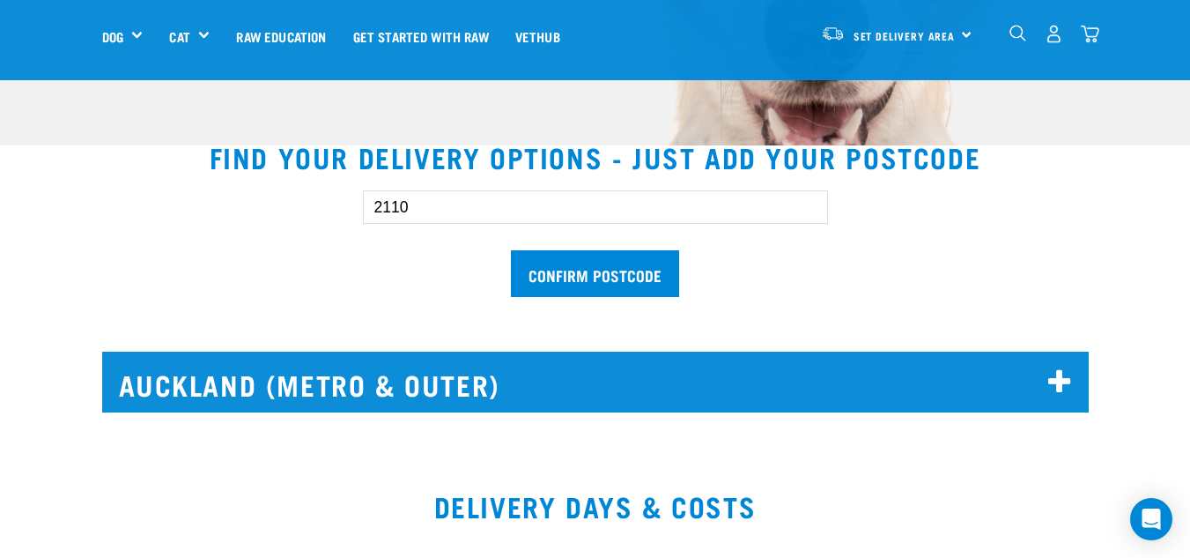
drag, startPoint x: 498, startPoint y: 209, endPoint x: 193, endPoint y: 227, distance: 305.4
click at [193, 227] on div "2110 Confirm postcode" at bounding box center [595, 234] width 1043 height 145
click at [651, 298] on div "1024 Confirm postcode" at bounding box center [596, 234] width 522 height 145
click at [641, 278] on input "Confirm postcode" at bounding box center [595, 273] width 168 height 47
click at [627, 256] on input "Confirm postcode" at bounding box center [595, 273] width 168 height 47
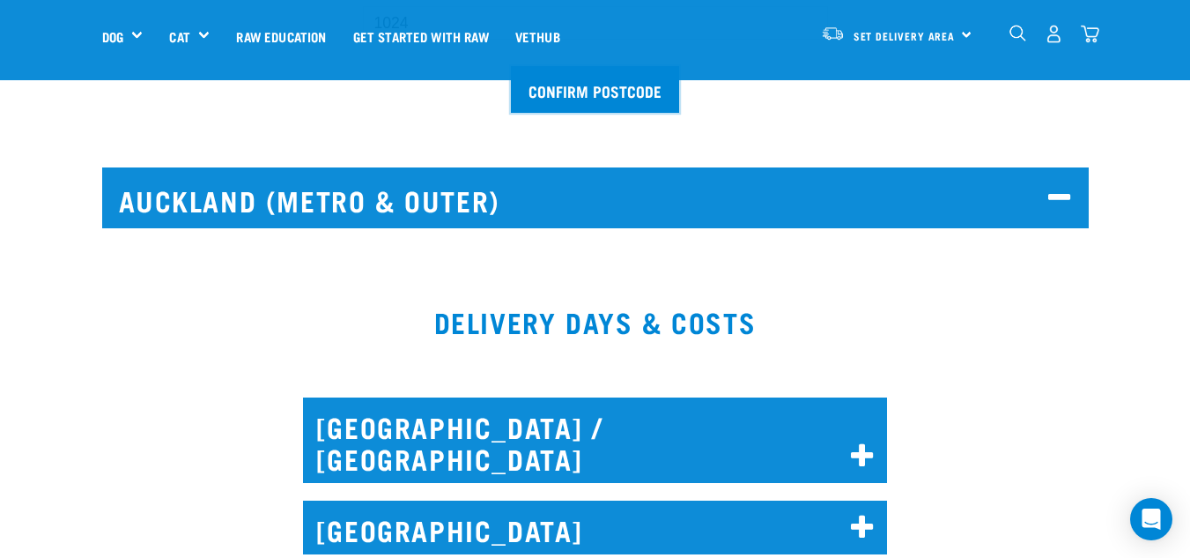
scroll to position [631, 0]
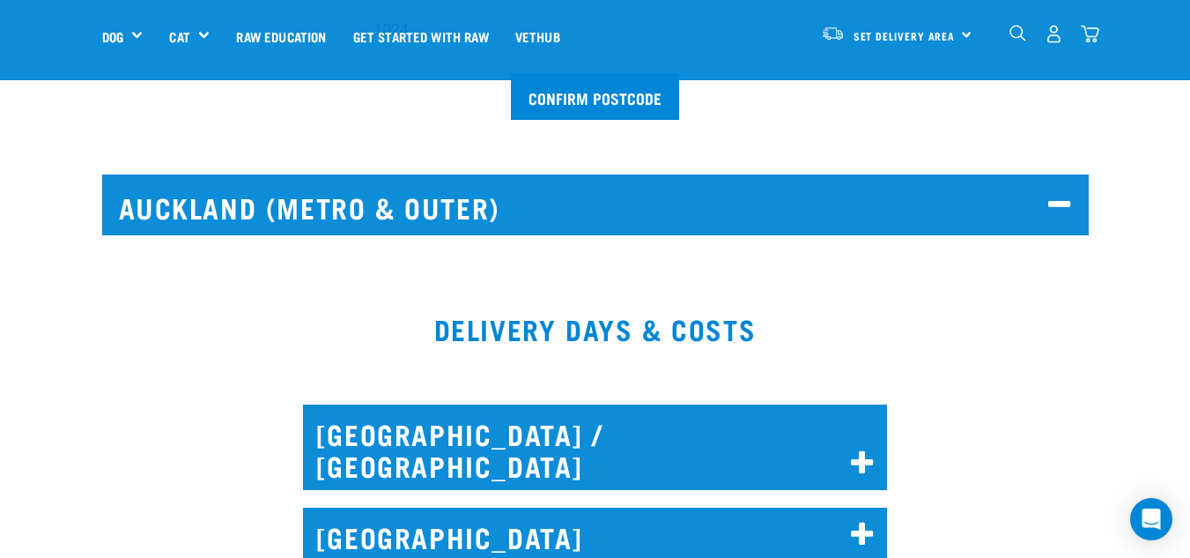
click at [751, 198] on h2 "Auckland (Metro & Outer)" at bounding box center [596, 205] width 980 height 54
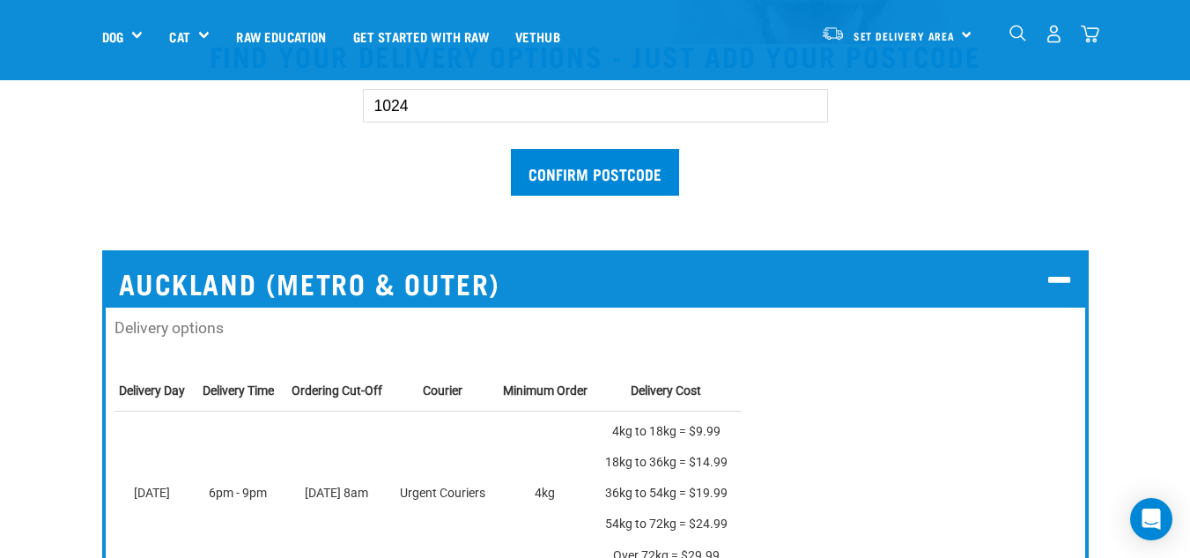
scroll to position [530, 0]
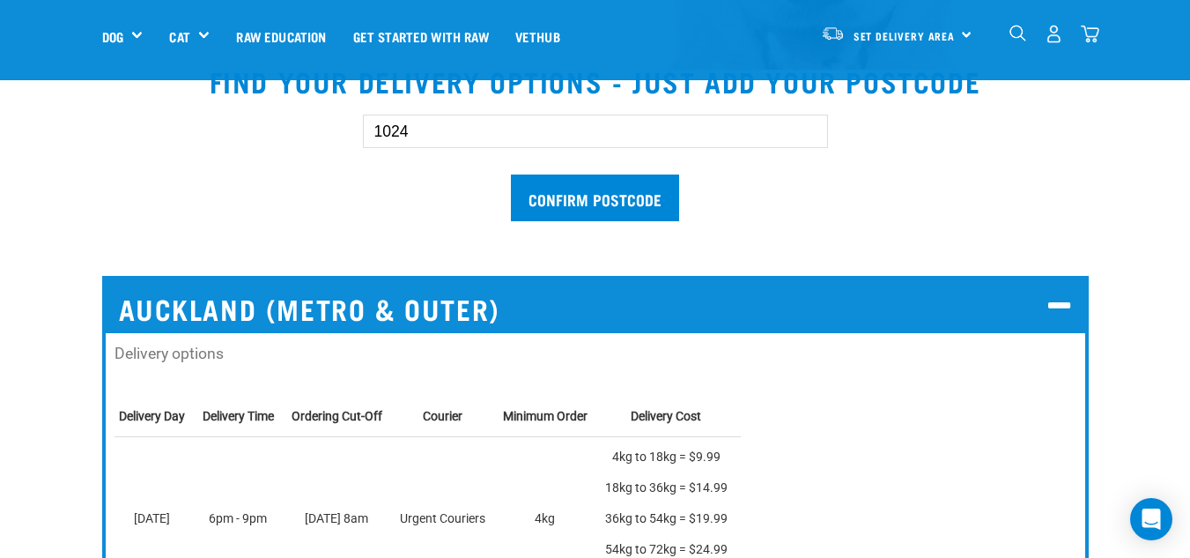
drag, startPoint x: 477, startPoint y: 124, endPoint x: 244, endPoint y: 130, distance: 232.7
click at [244, 130] on div "1024 Confirm postcode" at bounding box center [595, 158] width 1043 height 145
click at [561, 196] on input "Confirm postcode" at bounding box center [595, 197] width 168 height 47
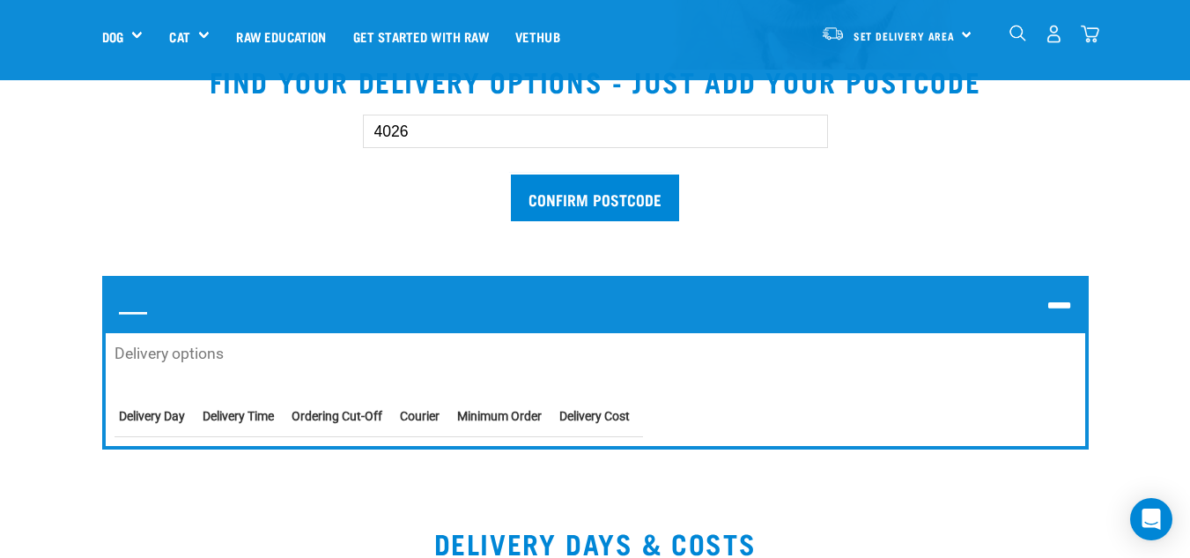
drag, startPoint x: 477, startPoint y: 139, endPoint x: 287, endPoint y: 126, distance: 189.9
click at [287, 126] on div "4026 Confirm postcode" at bounding box center [595, 158] width 1043 height 145
type input "1"
click at [511, 174] on input "Confirm postcode" at bounding box center [595, 197] width 168 height 47
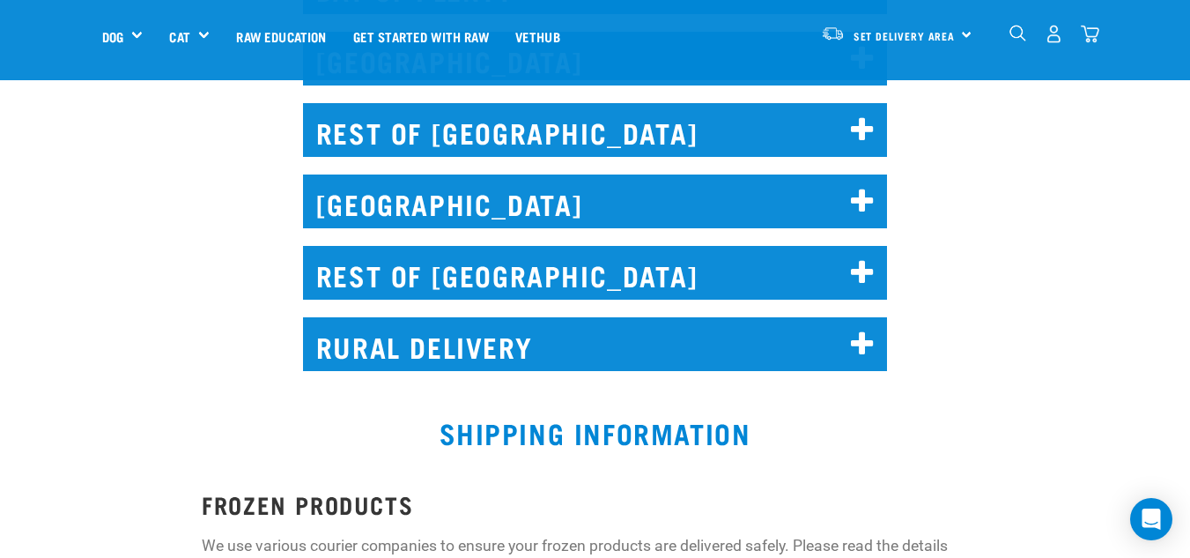
scroll to position [1940, 0]
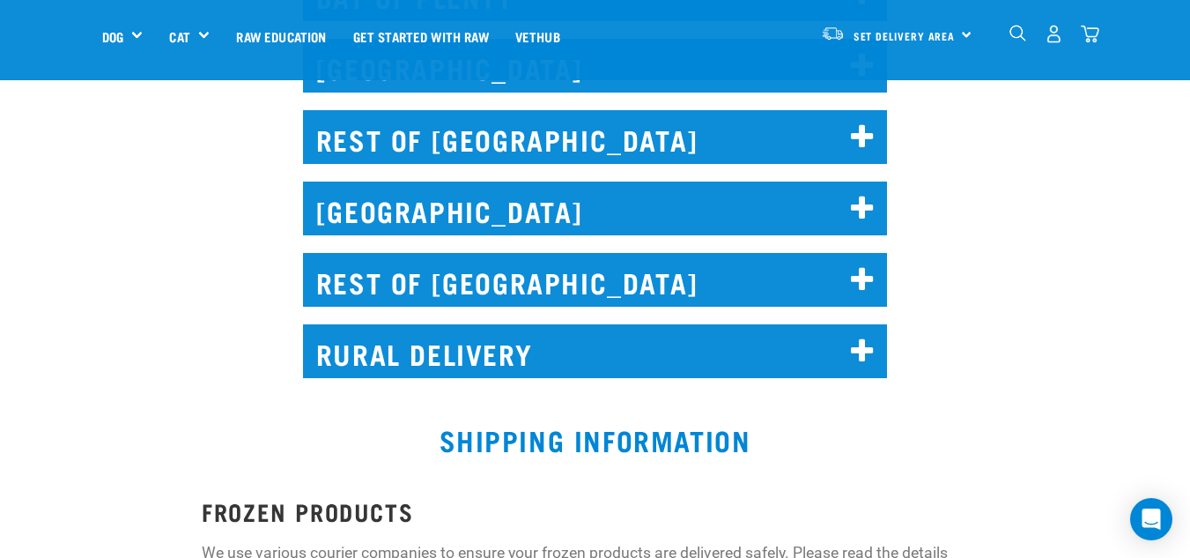
click at [647, 324] on h2 "RURAL DELIVERY" at bounding box center [595, 351] width 585 height 54
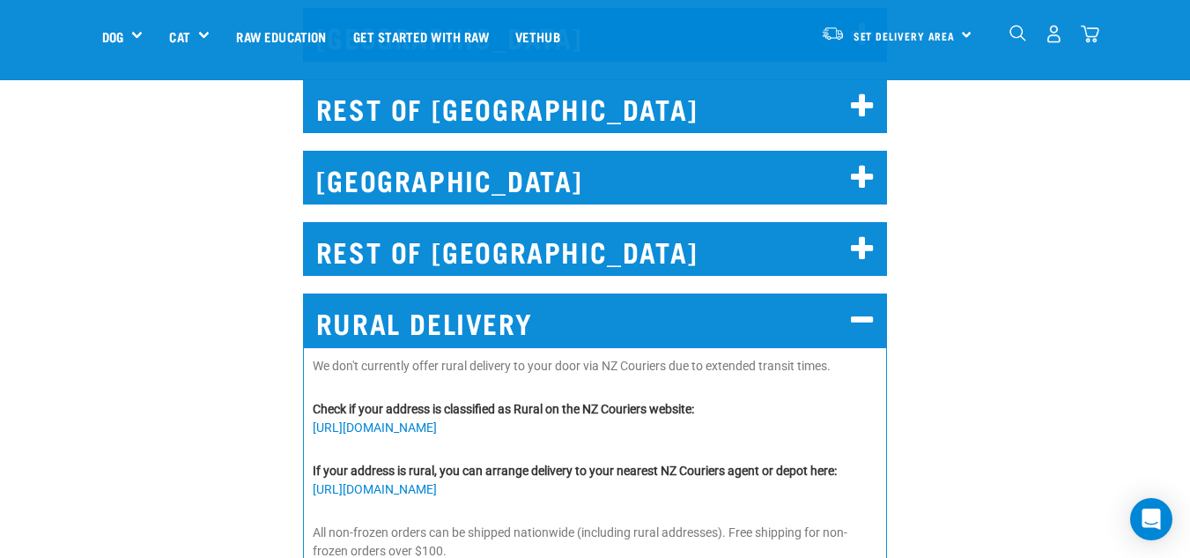
scroll to position [1916, 0]
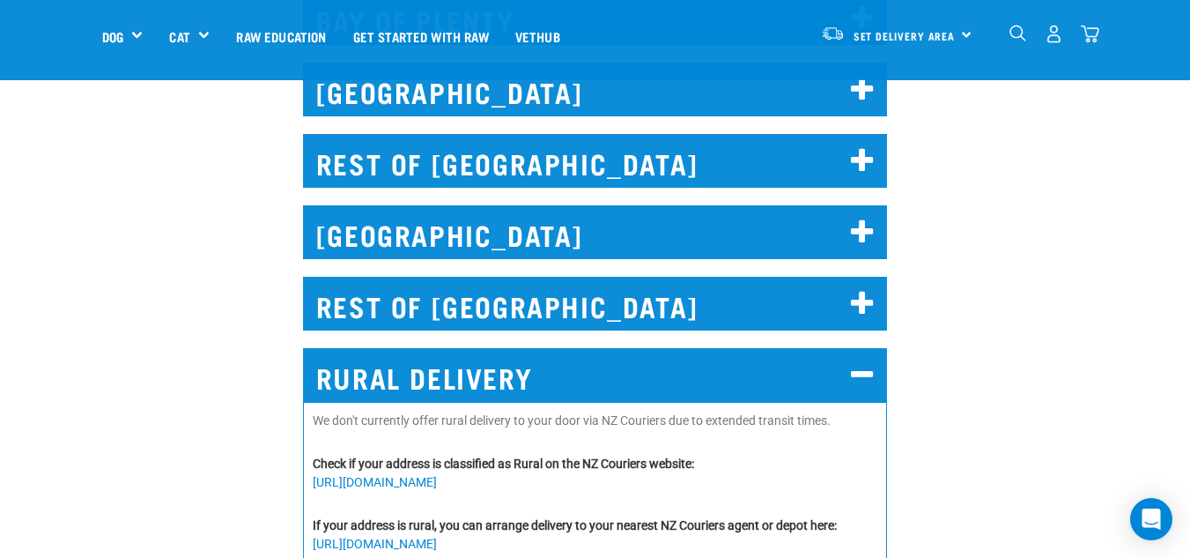
click at [721, 205] on h2 "CHRISTCHURCH" at bounding box center [595, 232] width 585 height 54
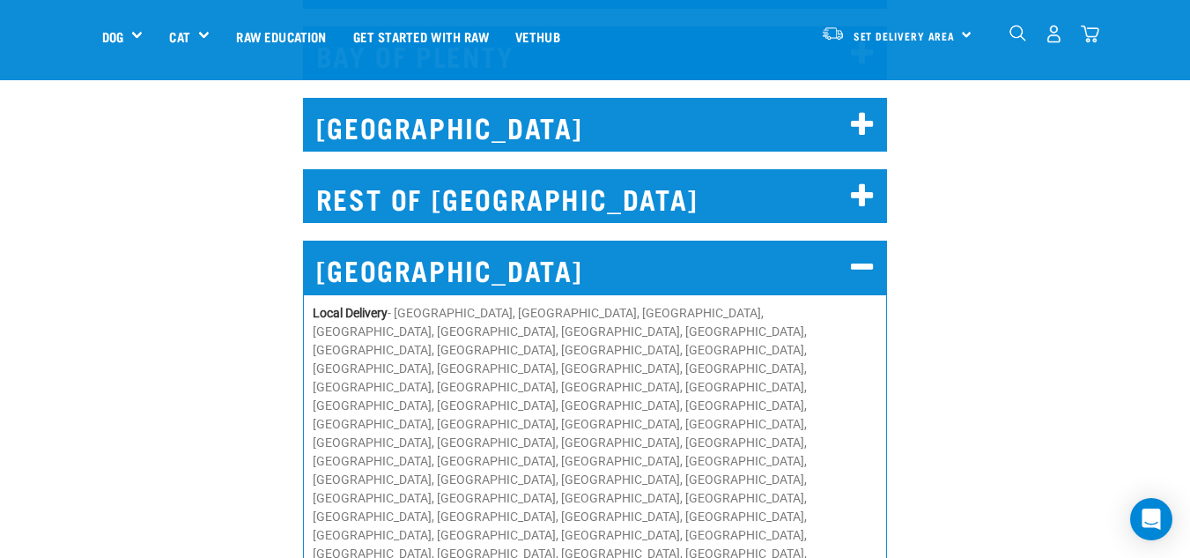
scroll to position [1863, 0]
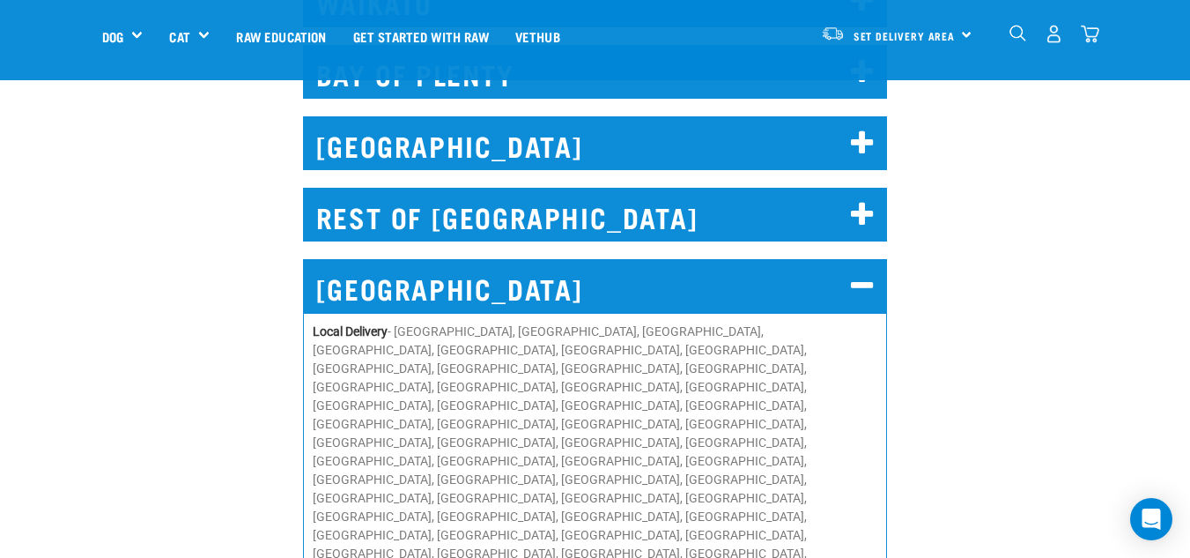
click at [752, 116] on h2 "WELLINGTON" at bounding box center [595, 143] width 585 height 54
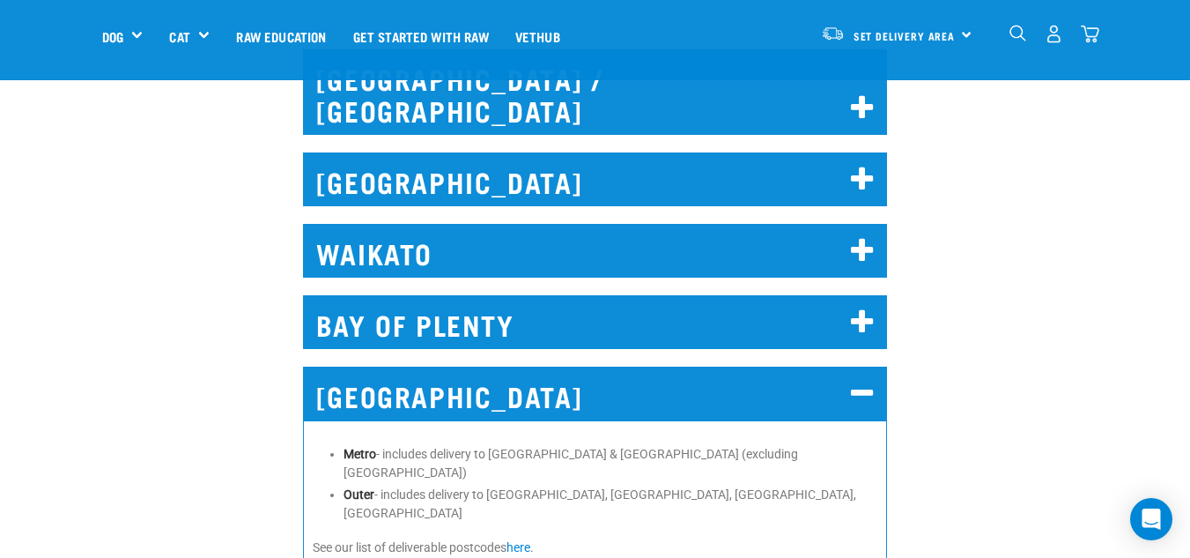
scroll to position [1591, 0]
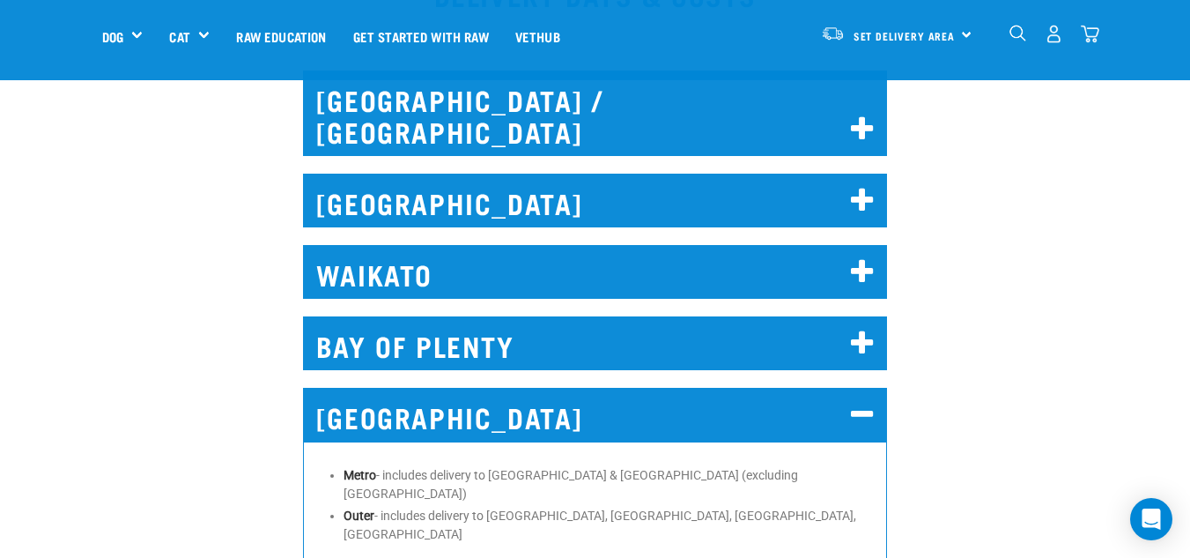
click at [848, 181] on h2 "AUCKLAND" at bounding box center [595, 201] width 585 height 54
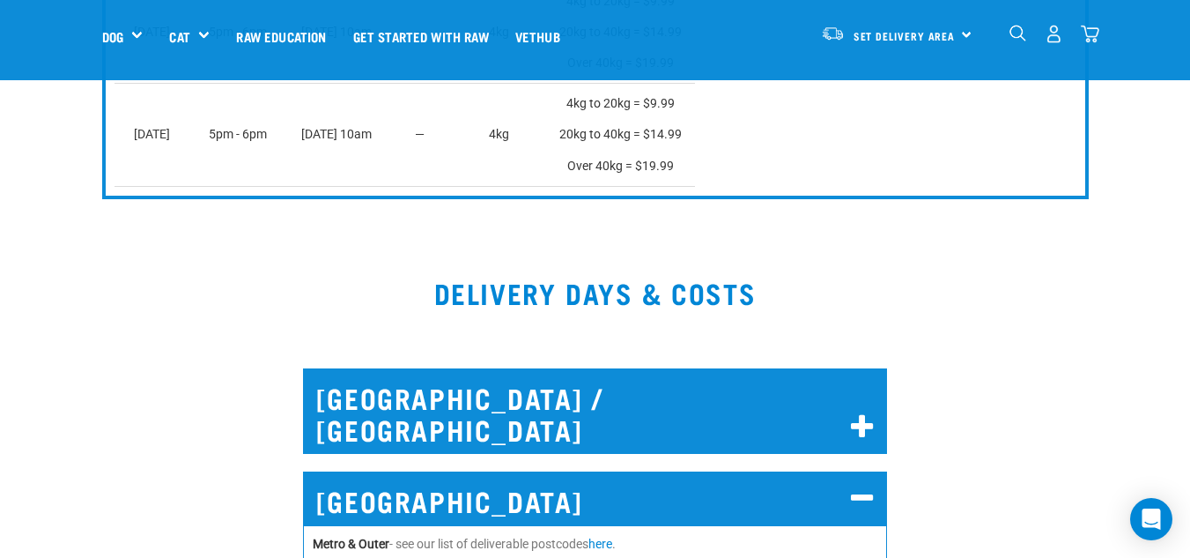
scroll to position [1281, 0]
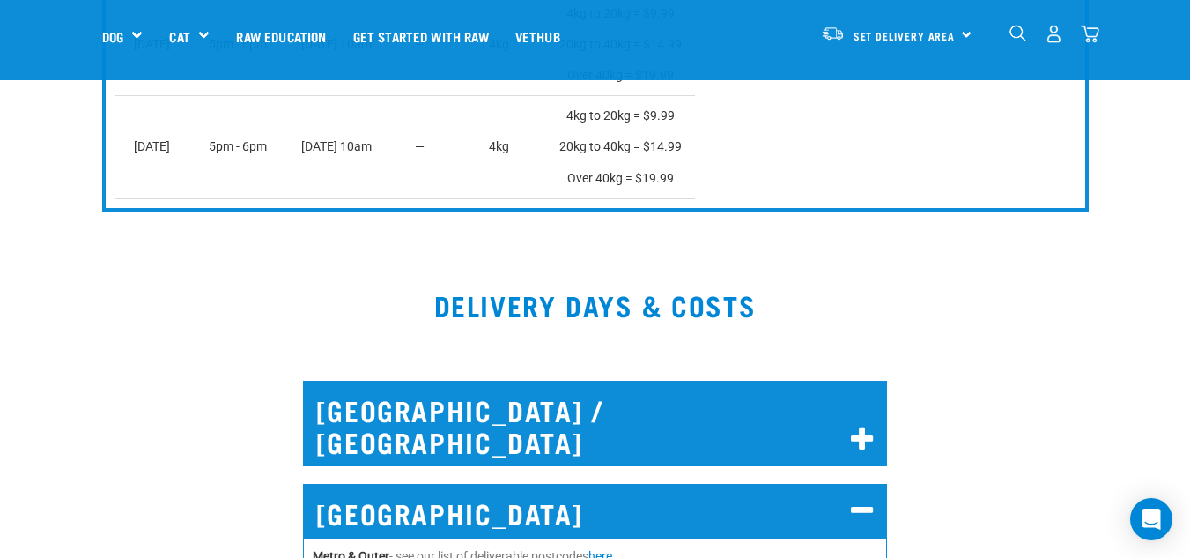
click at [728, 407] on h2 "NORTH AUCKLAND / WHANGAREI" at bounding box center [595, 423] width 585 height 85
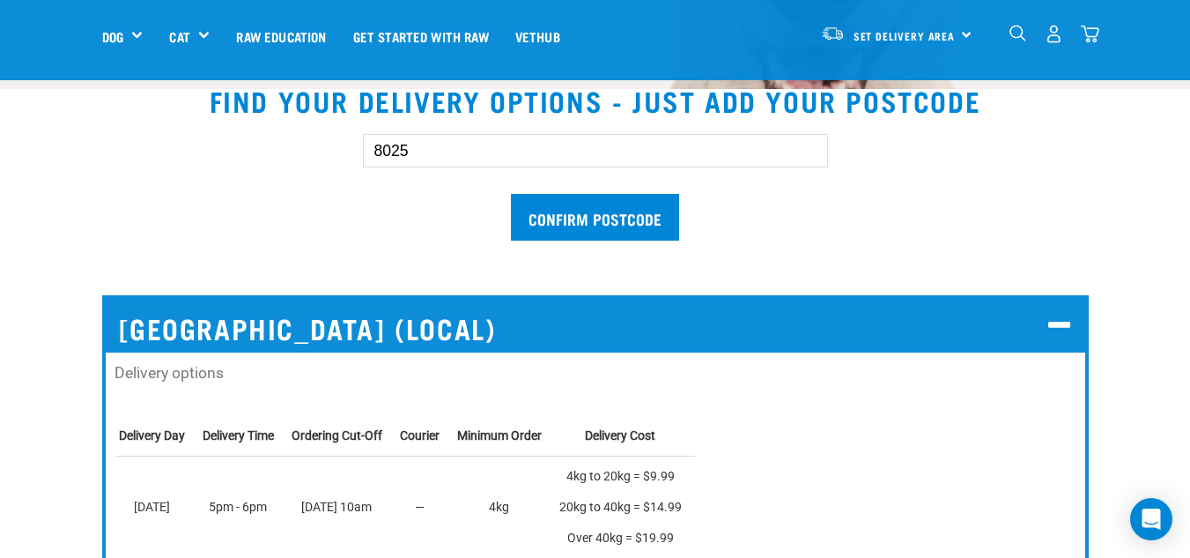
scroll to position [496, 0]
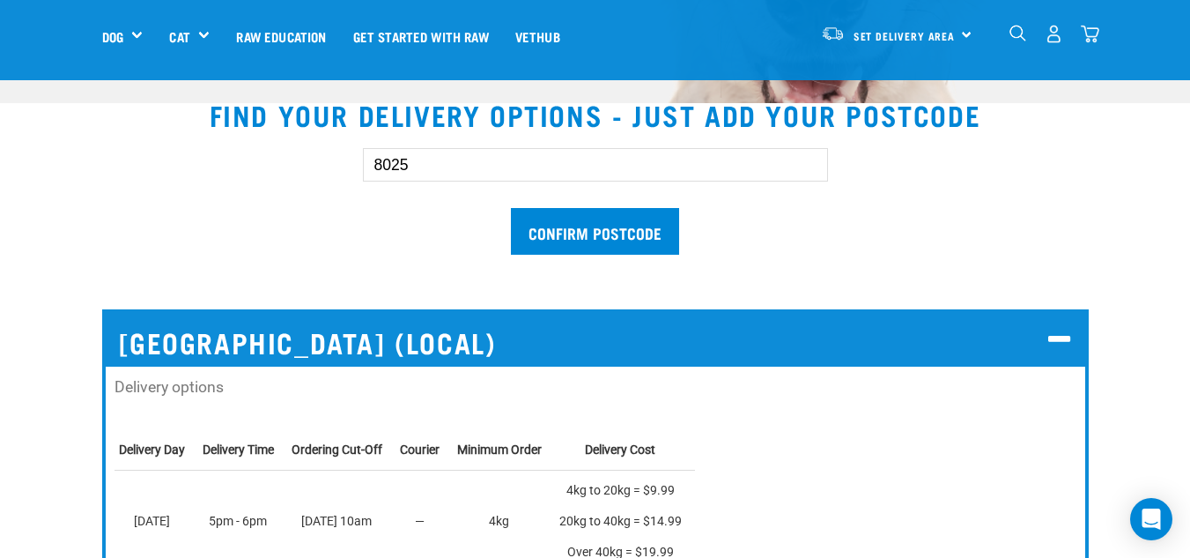
drag, startPoint x: 537, startPoint y: 171, endPoint x: 302, endPoint y: 169, distance: 234.4
click at [302, 169] on div "8025 Confirm postcode" at bounding box center [595, 192] width 1043 height 145
type input "1024"
click at [650, 237] on input "Confirm postcode" at bounding box center [595, 231] width 168 height 47
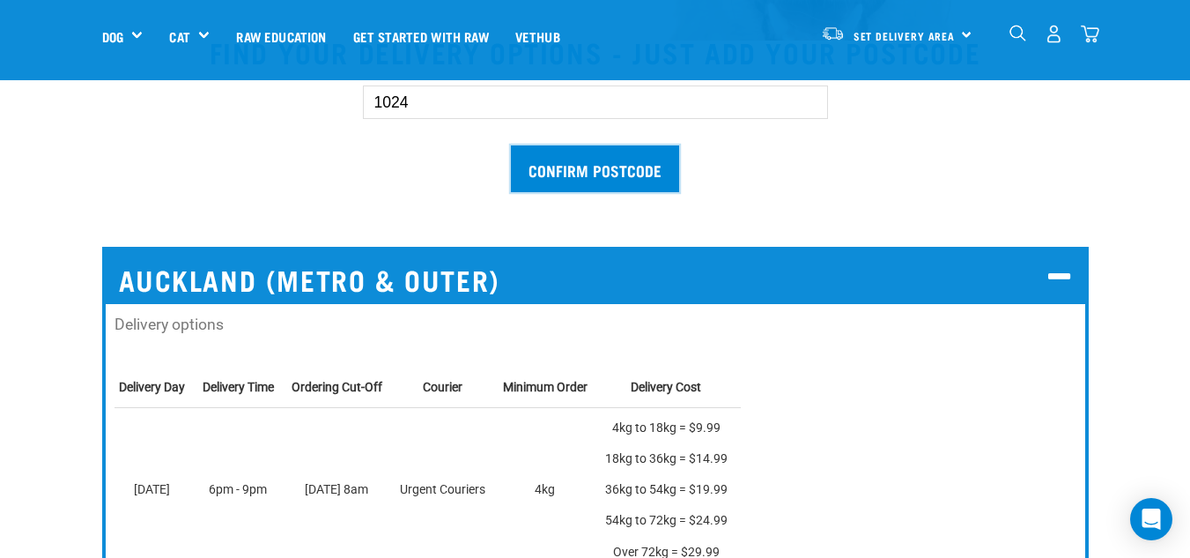
scroll to position [544, 0]
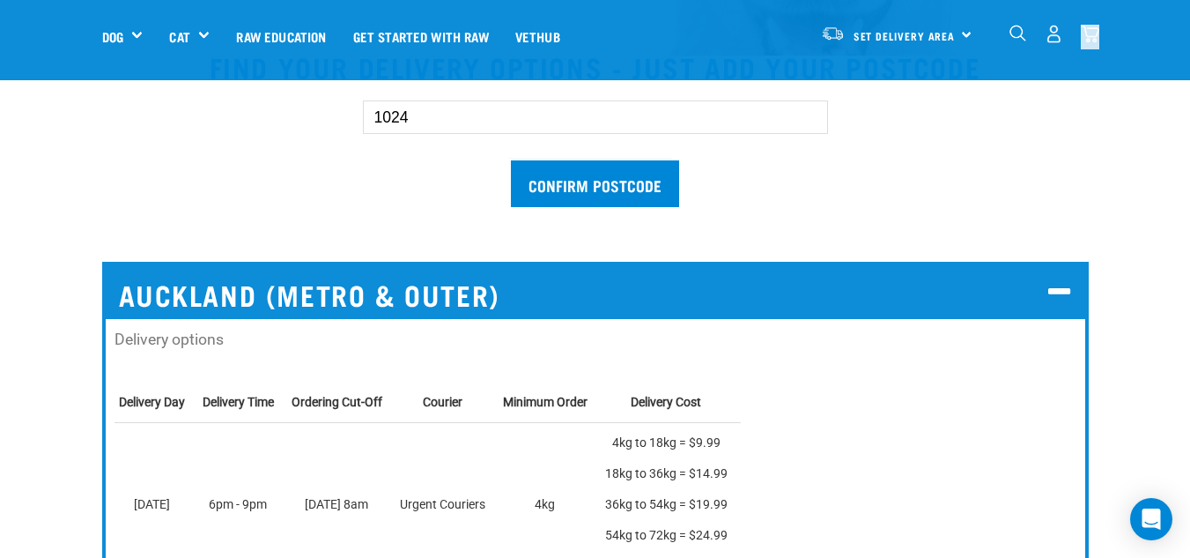
drag, startPoint x: 1180, startPoint y: 56, endPoint x: 1180, endPoint y: 34, distance: 22.0
click at [1180, 34] on nav "Set Delivery Area North Island South Island Dog Shop All Dog Cat" at bounding box center [595, 36] width 1190 height 70
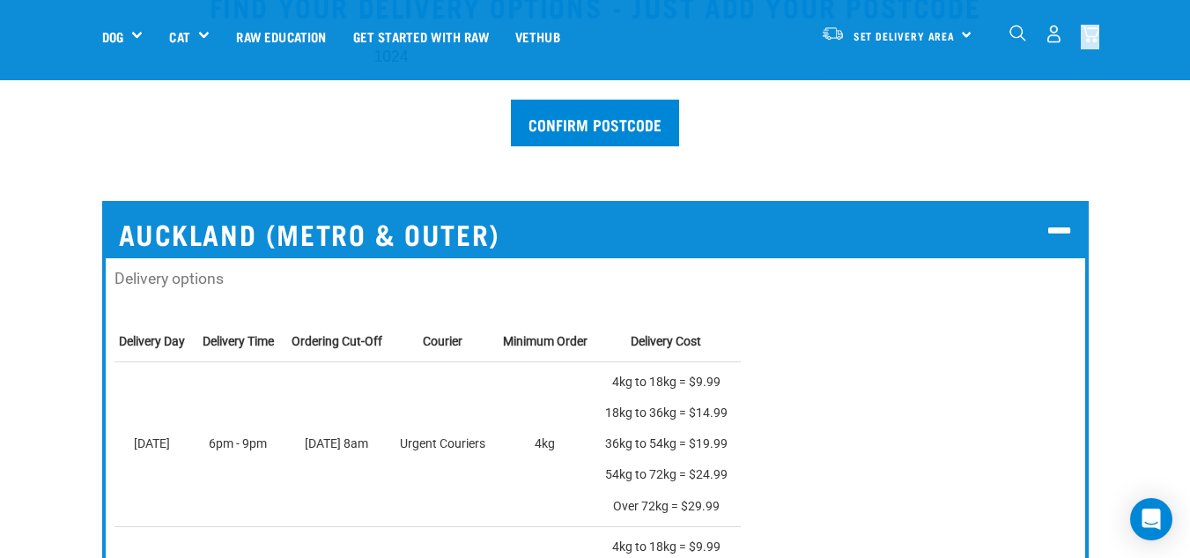
scroll to position [589, 0]
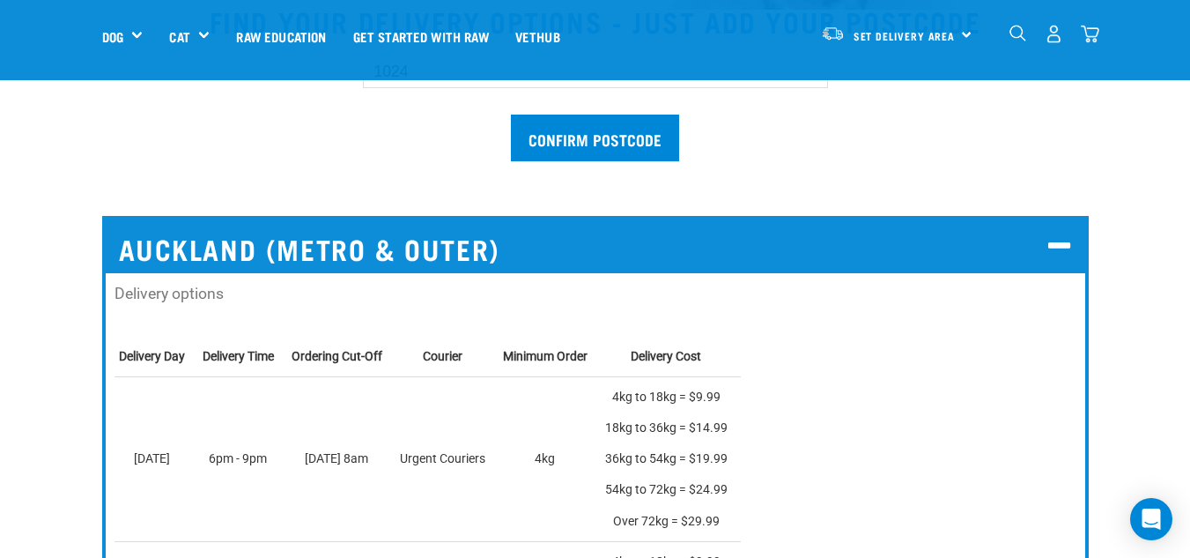
click at [833, 222] on h2 "Auckland (Metro & Outer)" at bounding box center [596, 246] width 980 height 54
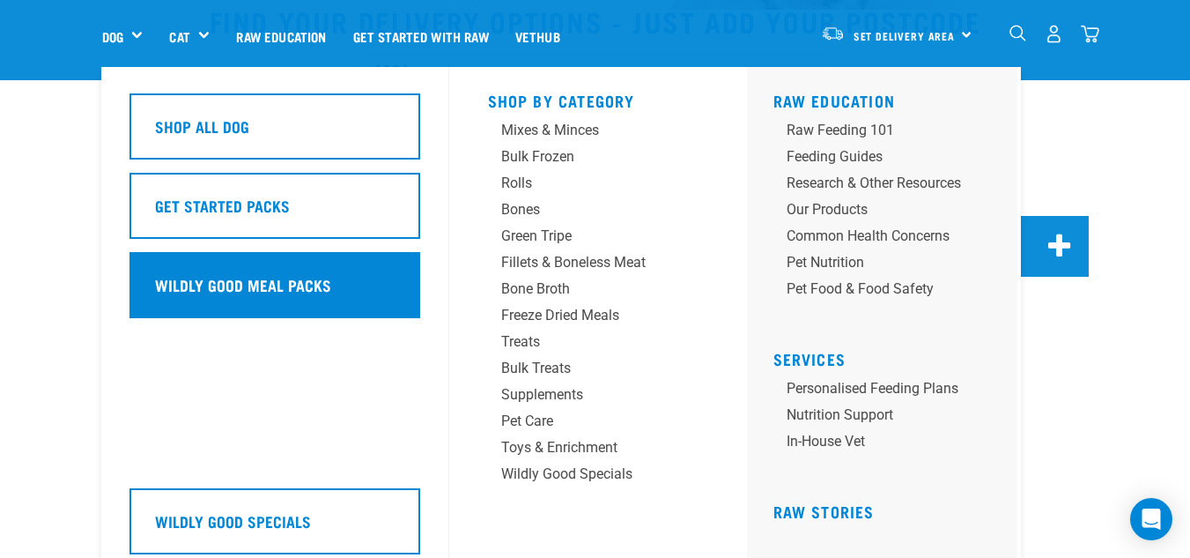
click at [316, 279] on h5 "Wildly Good Meal Packs" at bounding box center [243, 284] width 176 height 23
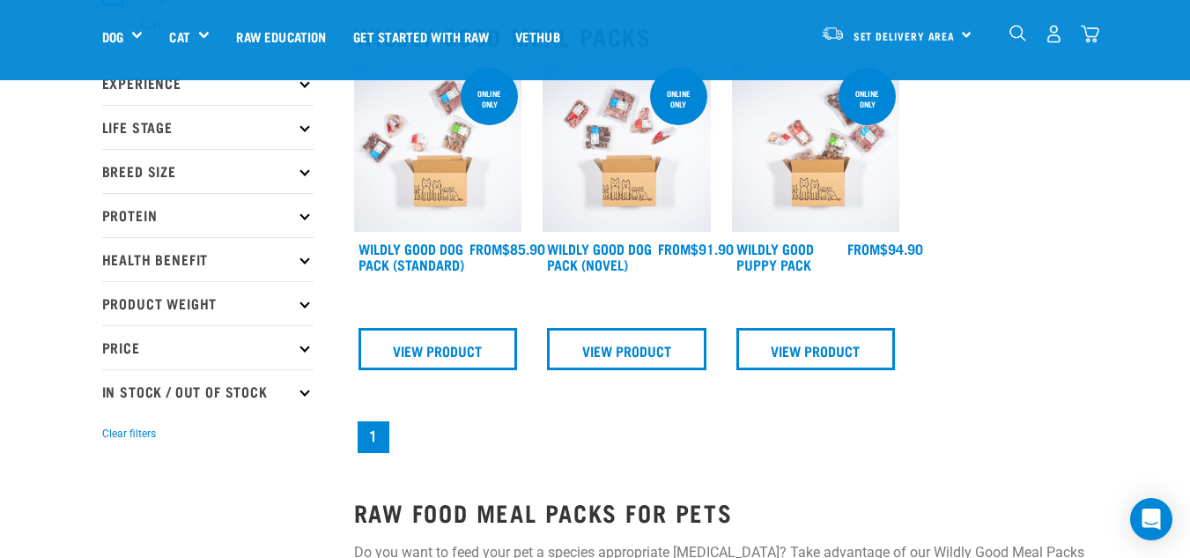
scroll to position [214, 0]
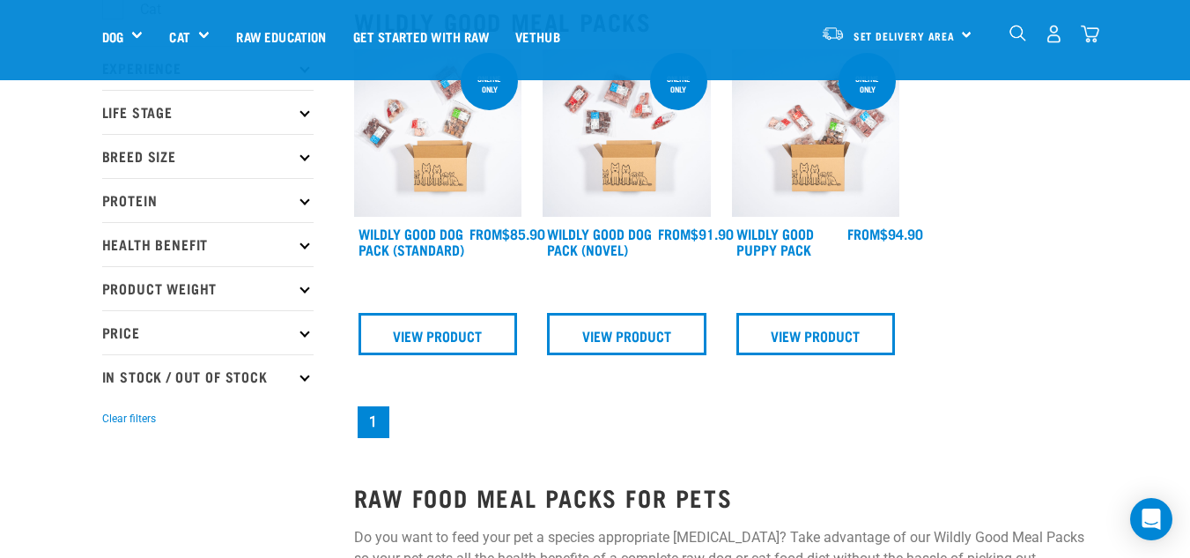
drag, startPoint x: 1203, startPoint y: 94, endPoint x: 1203, endPoint y: 166, distance: 71.4
click at [777, 349] on link "View Product" at bounding box center [816, 334] width 159 height 42
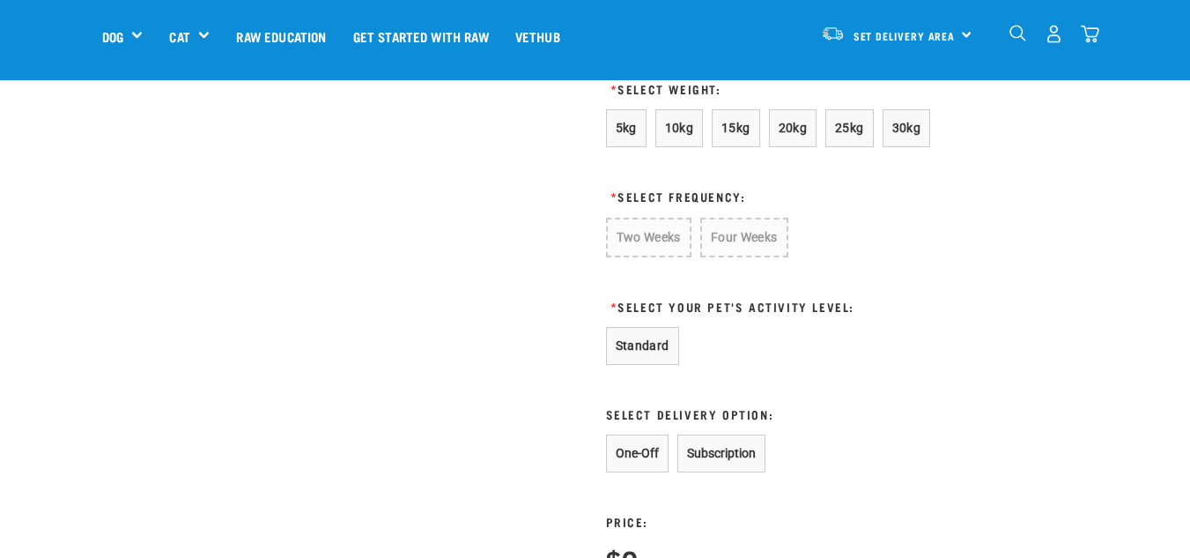
scroll to position [1071, 0]
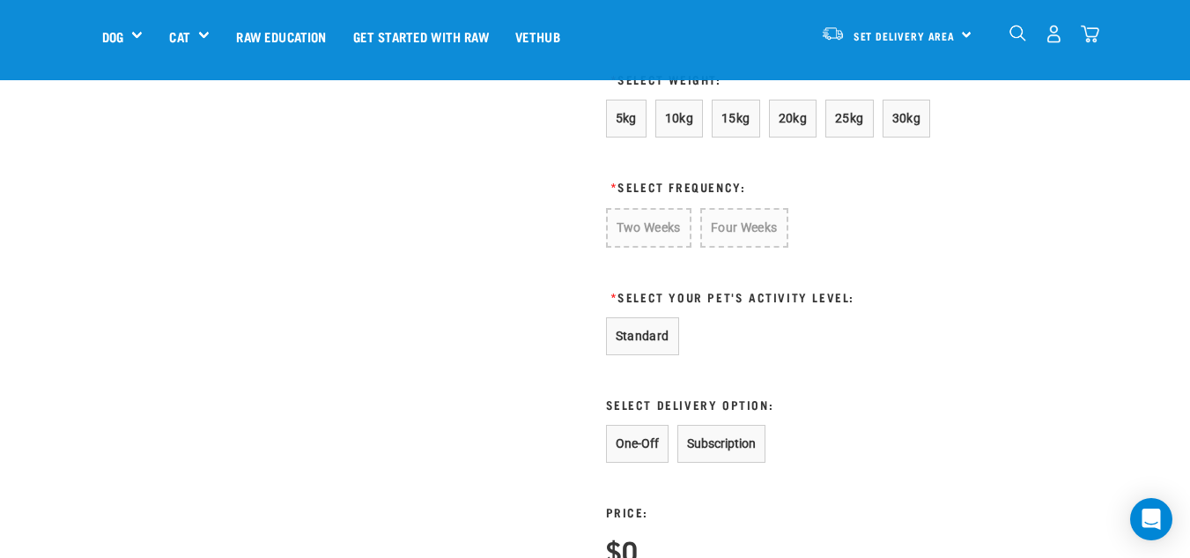
click at [1189, 286] on html "Start your pet’s raw journey today – take our quick pet questionnaire. Delivery…" at bounding box center [595, 320] width 1190 height 2783
click at [616, 122] on span "5kg" at bounding box center [626, 118] width 21 height 14
click at [723, 232] on button "Four Weeks" at bounding box center [743, 228] width 86 height 40
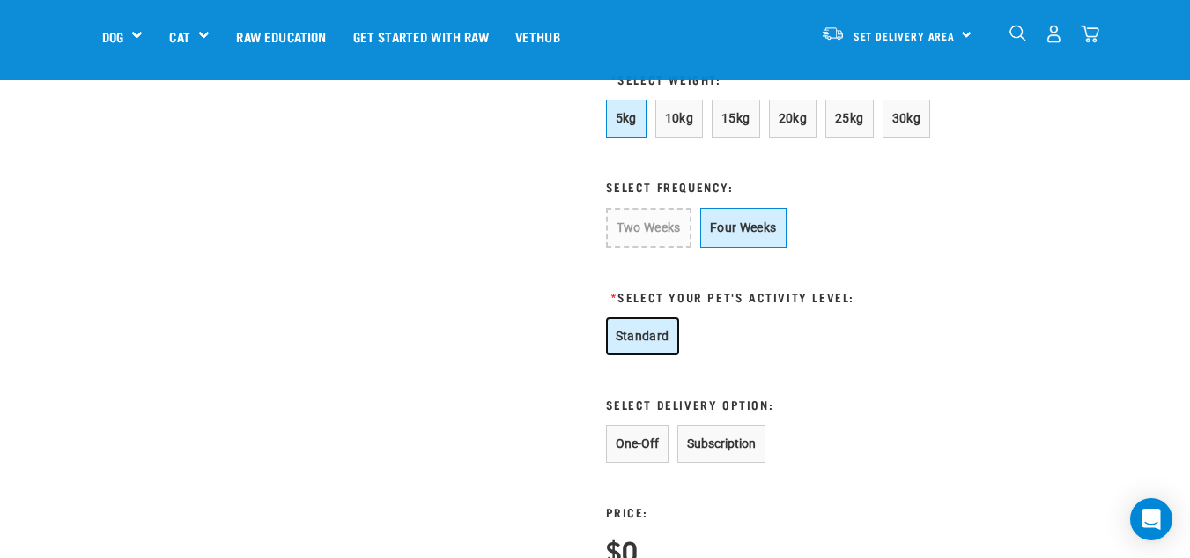
click at [634, 331] on button "Standard" at bounding box center [642, 336] width 73 height 38
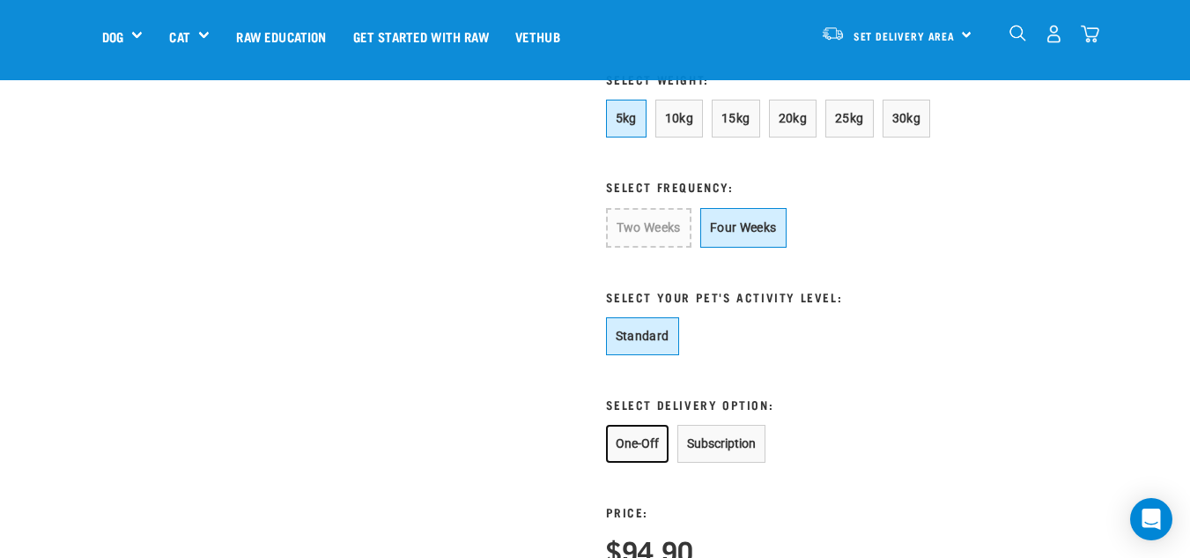
click at [643, 448] on button "One-Off" at bounding box center [637, 444] width 63 height 38
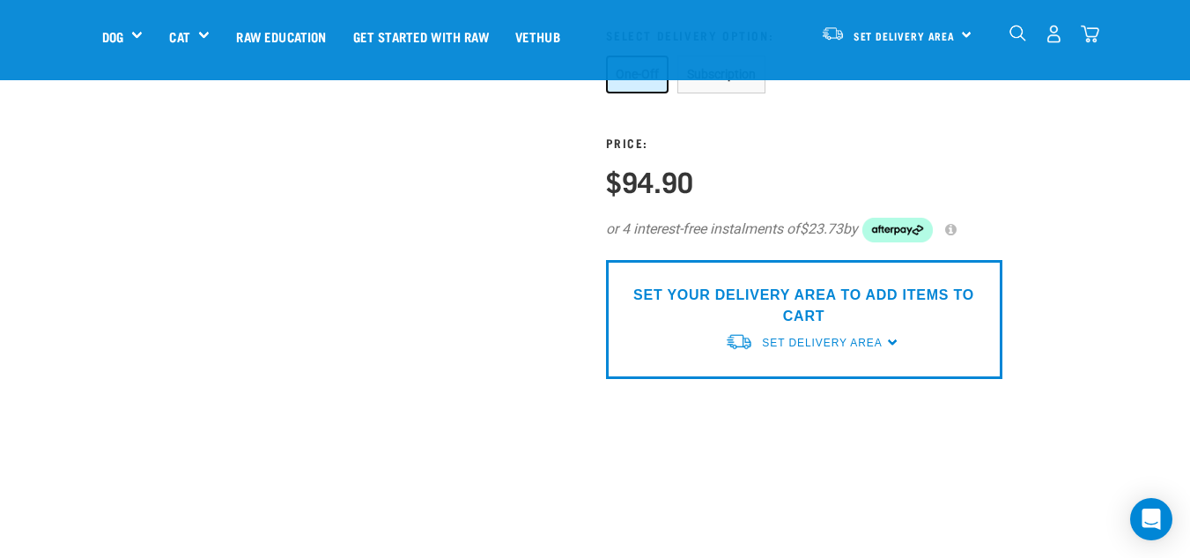
scroll to position [1435, 0]
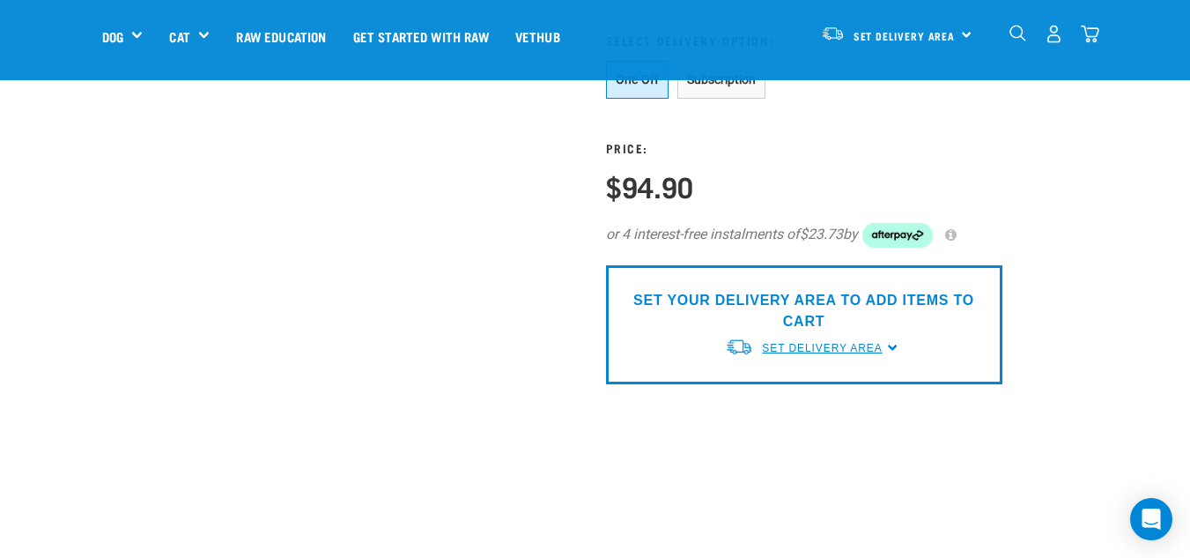
click at [806, 350] on span "Set Delivery Area" at bounding box center [822, 348] width 120 height 12
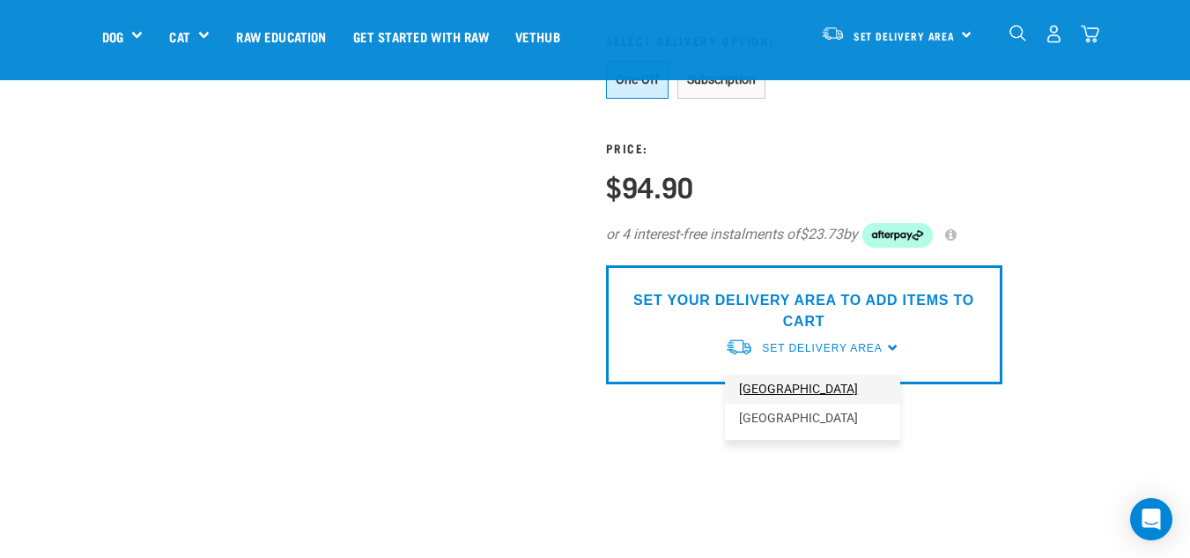
click at [775, 397] on link "[GEOGRAPHIC_DATA]" at bounding box center [812, 388] width 175 height 29
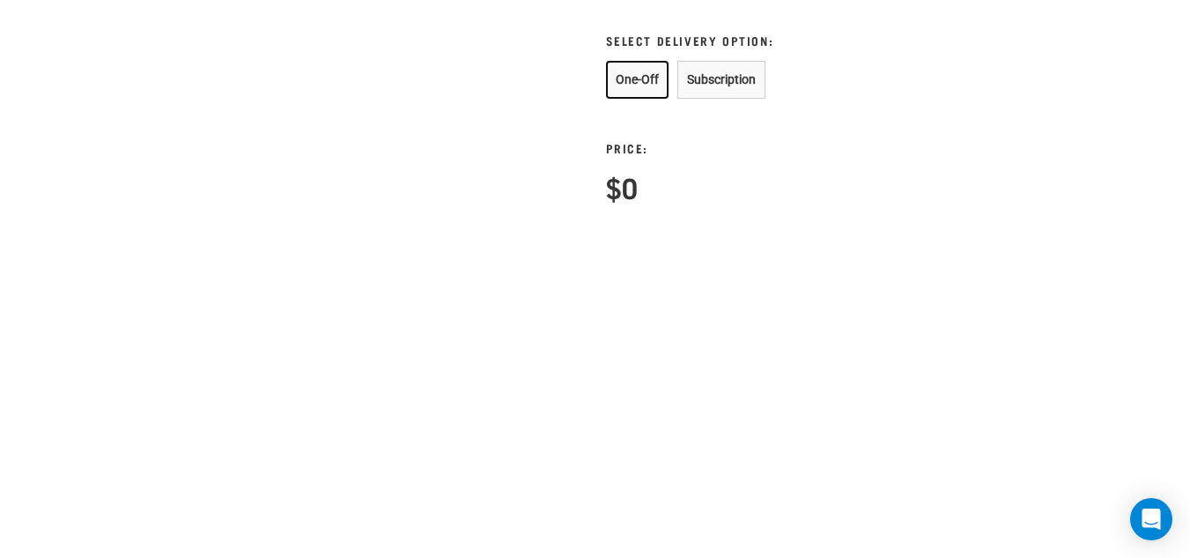
click at [640, 71] on button "One-Off" at bounding box center [637, 80] width 63 height 38
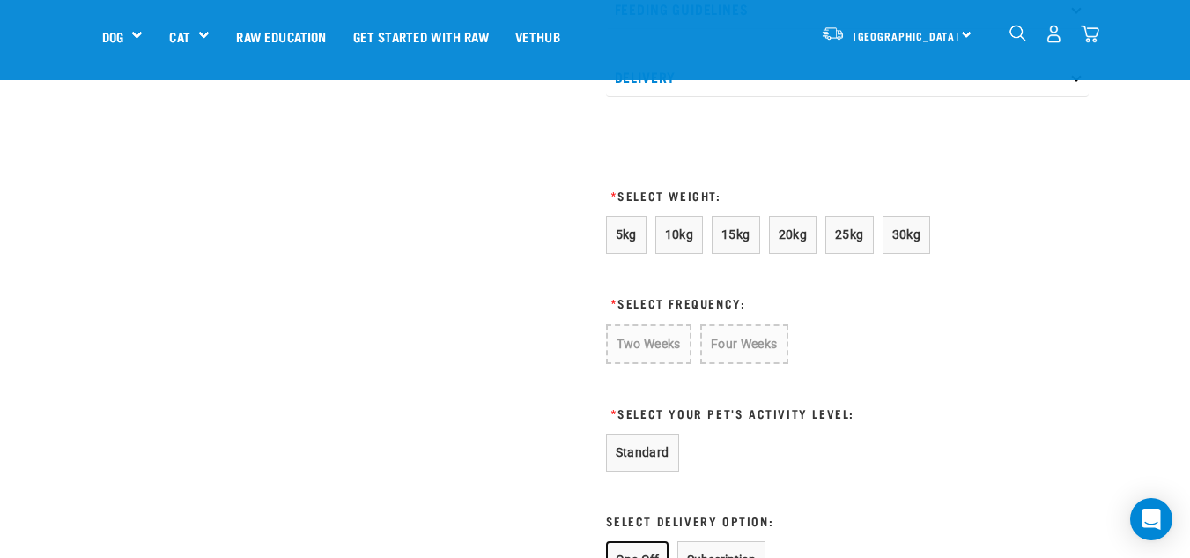
scroll to position [951, 0]
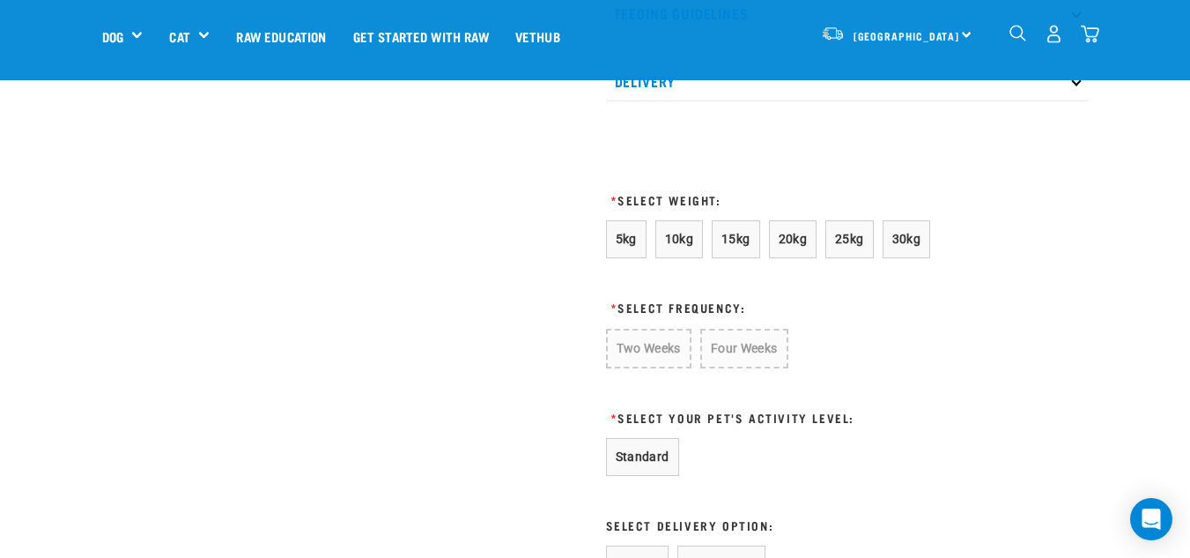
click at [650, 232] on div "5kg 10kg 15kg 20kg 25kg 30kg" at bounding box center [804, 239] width 396 height 38
click at [646, 233] on button "5kg" at bounding box center [626, 239] width 41 height 38
click at [741, 327] on form "5kg 10kg 15kg 20kg 25kg 30kg * Select Frequency: Two Weeks Four Weeks * Select …" at bounding box center [804, 453] width 396 height 466
click at [740, 343] on button "Four Weeks" at bounding box center [743, 349] width 86 height 40
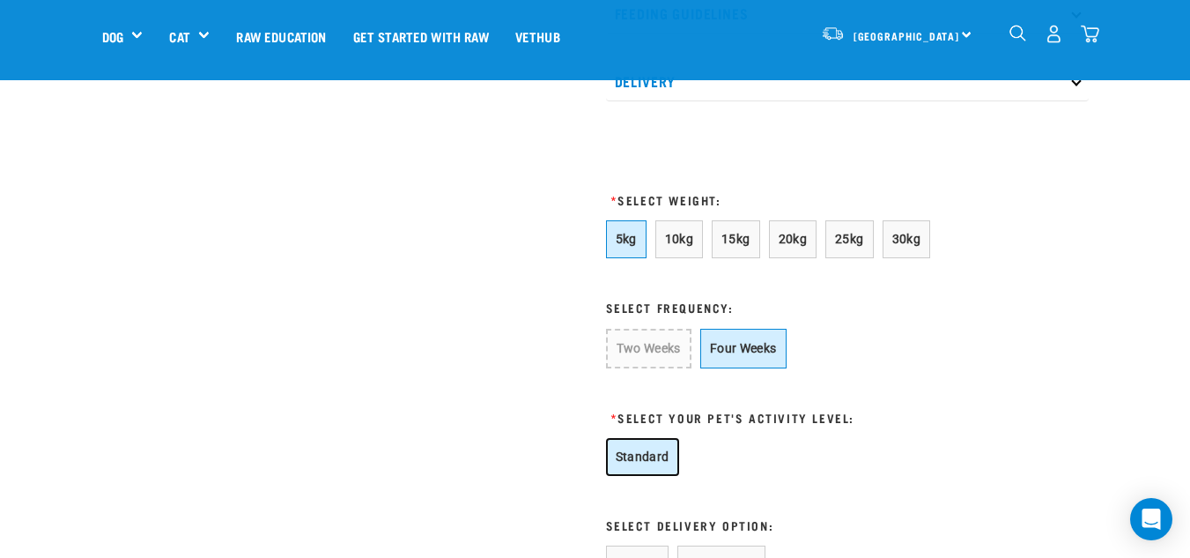
click at [647, 449] on button "Standard" at bounding box center [642, 457] width 73 height 38
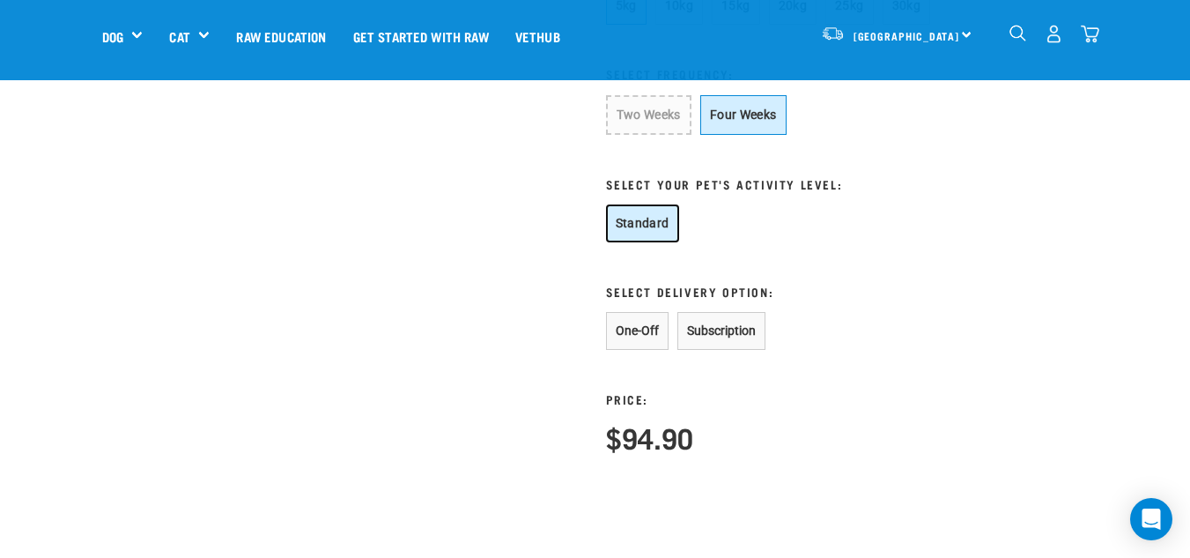
scroll to position [1197, 0]
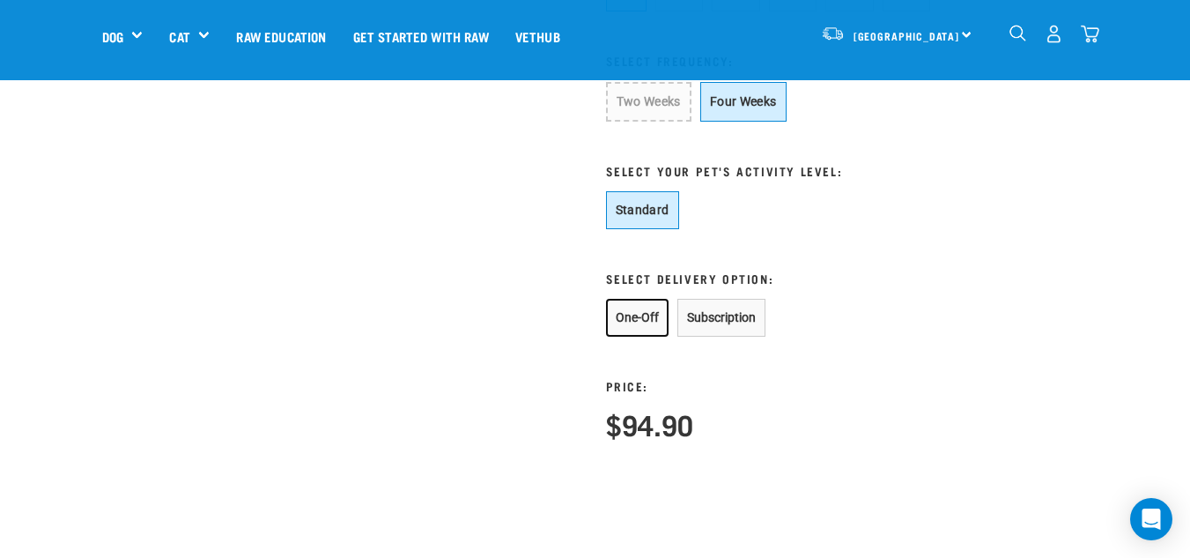
click at [657, 312] on button "One-Off" at bounding box center [637, 318] width 63 height 38
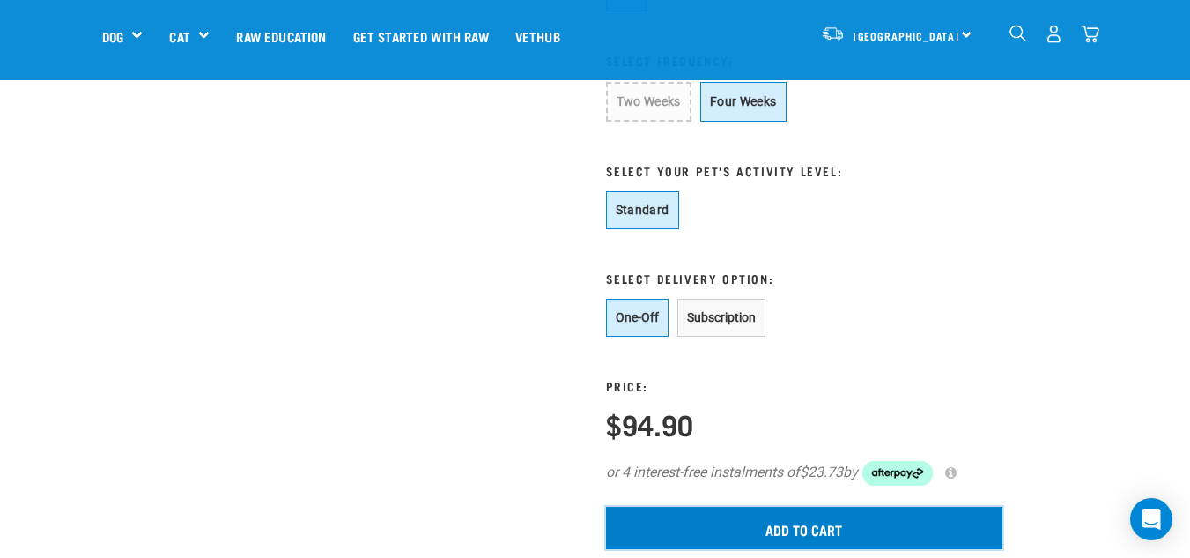
click at [725, 527] on input "Add to cart" at bounding box center [804, 528] width 396 height 42
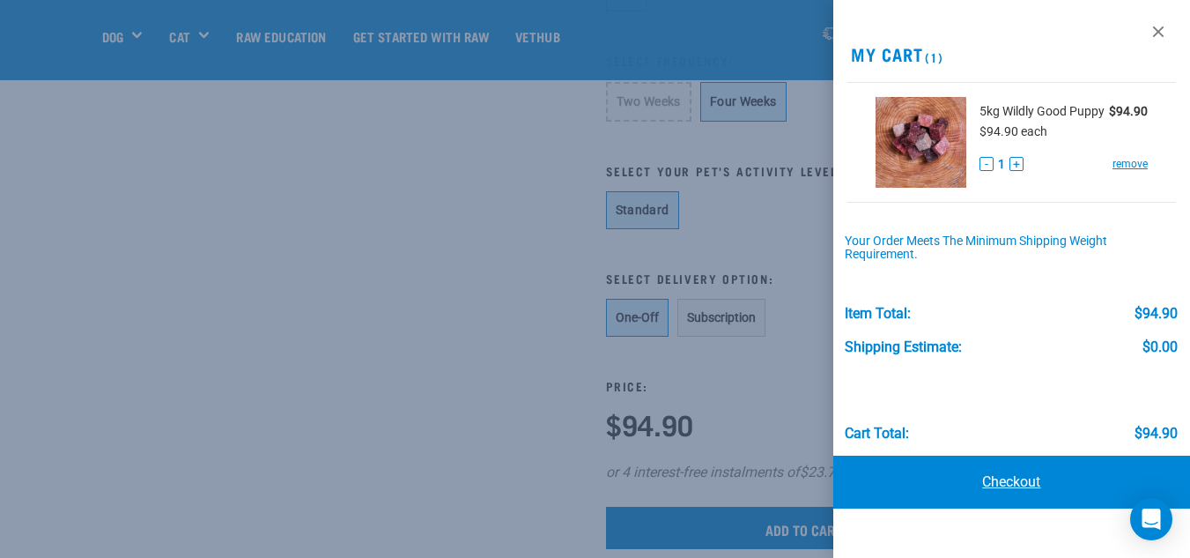
click at [862, 492] on link "Checkout" at bounding box center [1012, 482] width 357 height 53
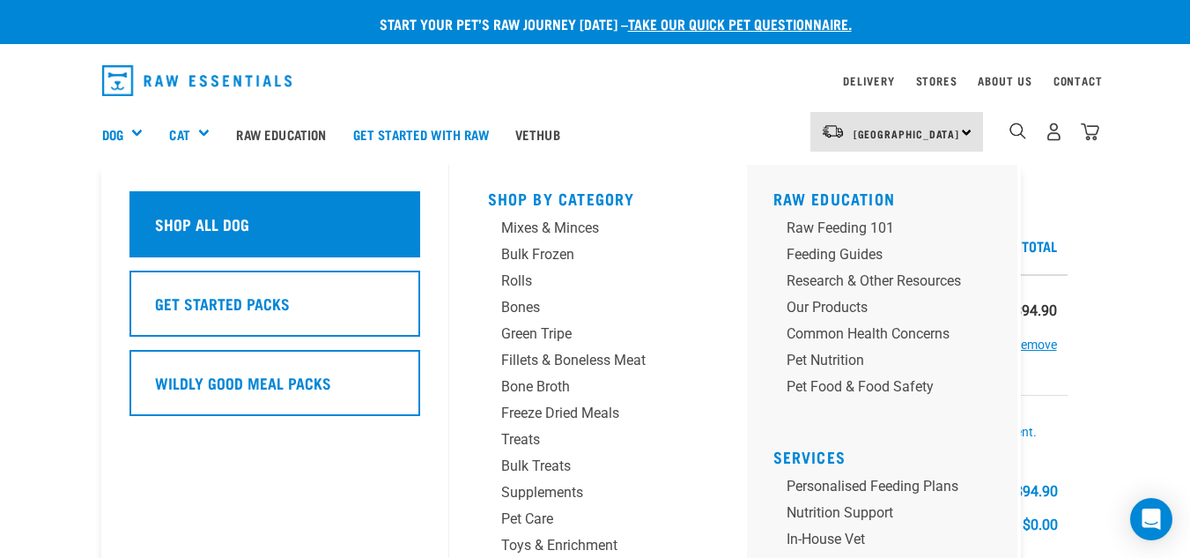
click at [181, 211] on div "Shop All Dog" at bounding box center [275, 224] width 291 height 66
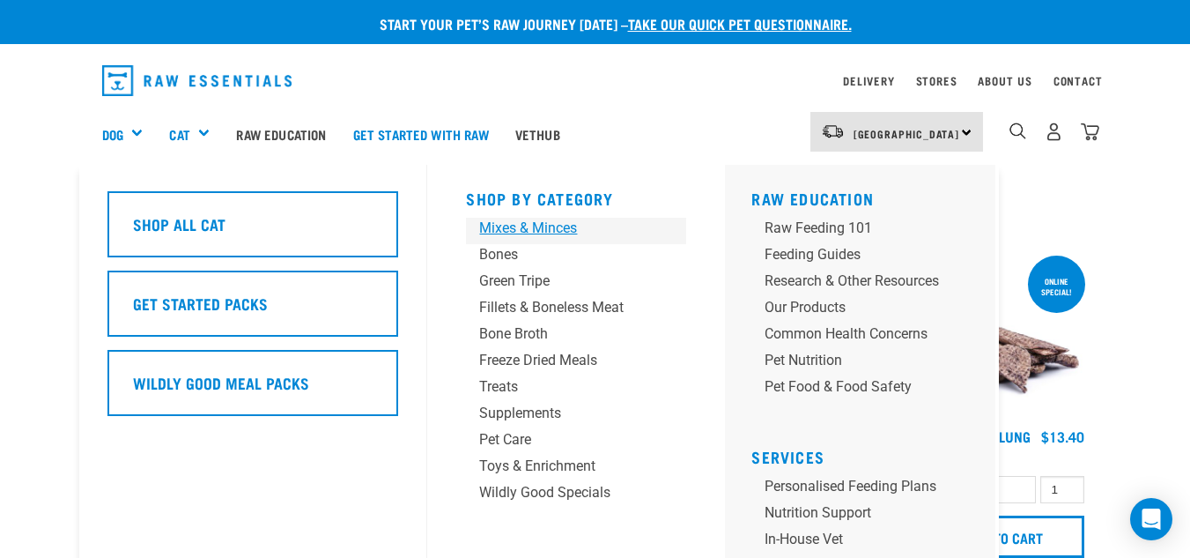
click at [540, 241] on link "Mixes & Minces" at bounding box center [576, 231] width 220 height 26
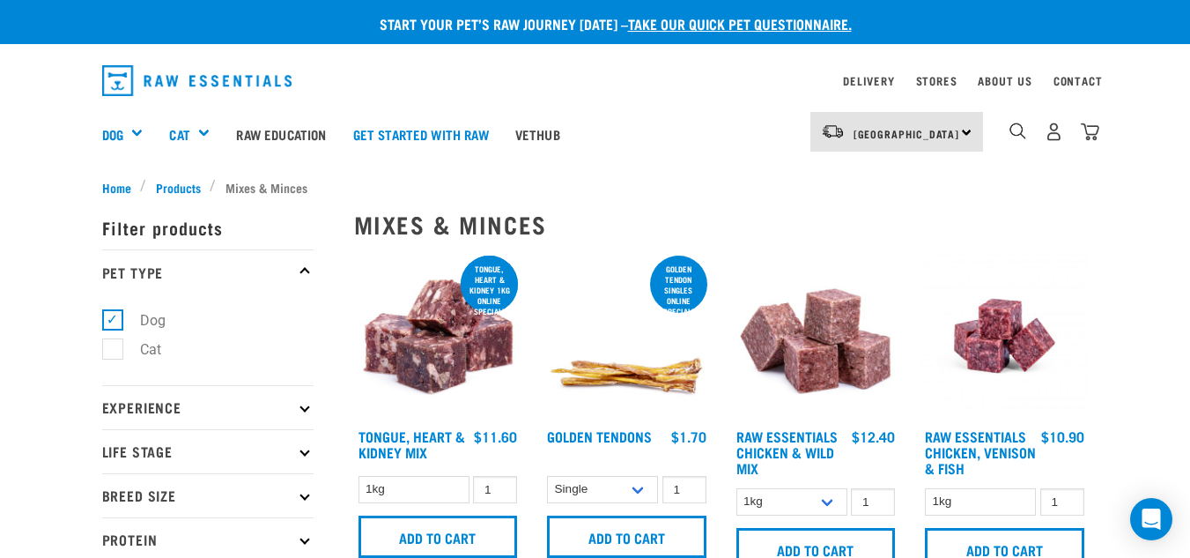
click at [217, 456] on p "Life Stage" at bounding box center [207, 451] width 211 height 44
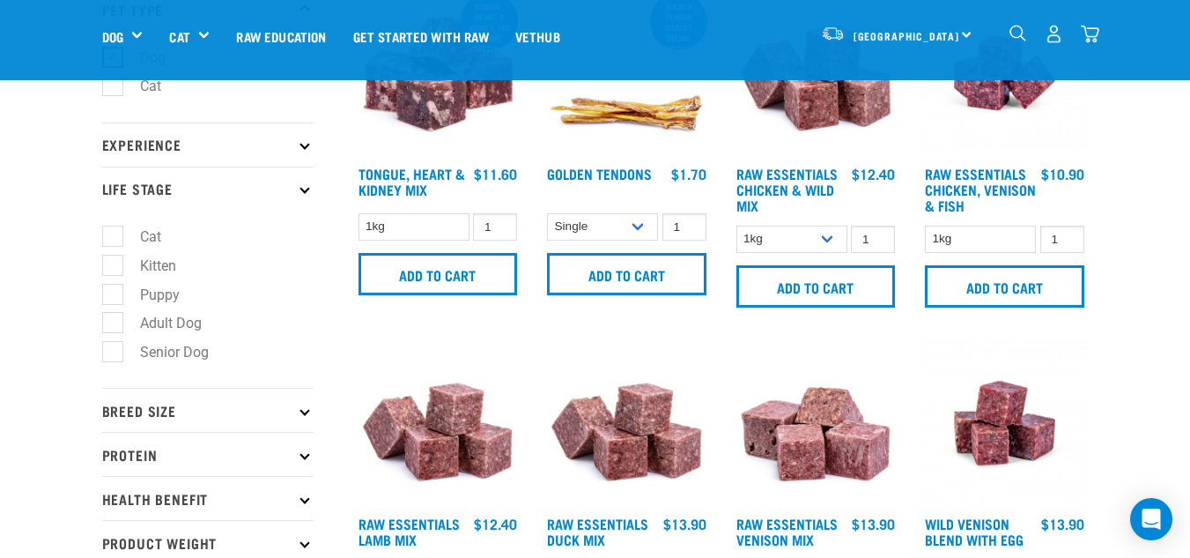
scroll to position [144, 0]
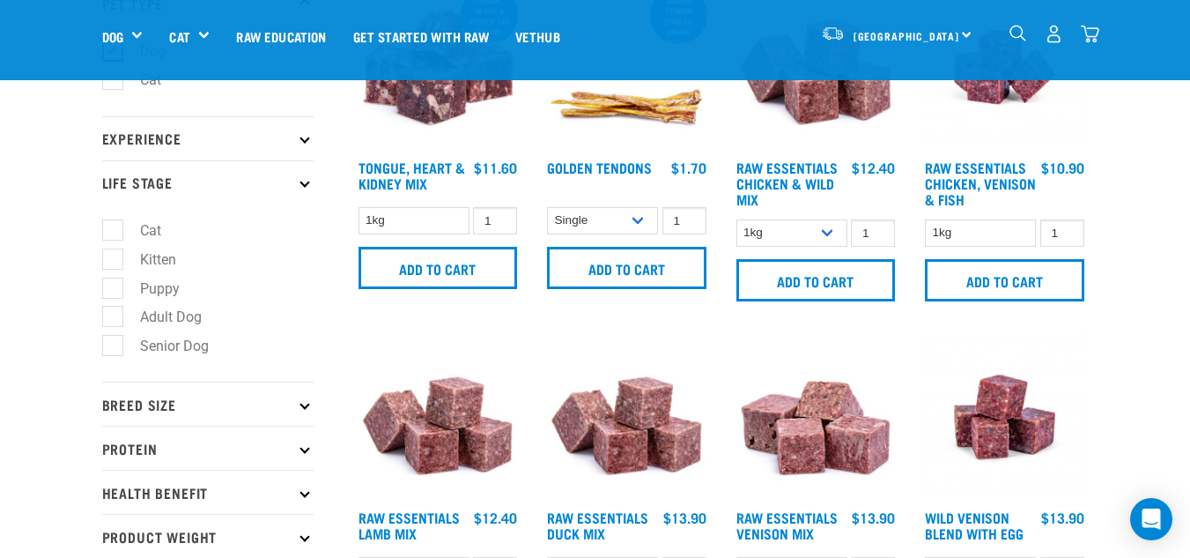
click at [143, 291] on label "Puppy" at bounding box center [149, 289] width 75 height 22
click at [114, 291] on input "Puppy" at bounding box center [107, 284] width 11 height 11
checkbox input "true"
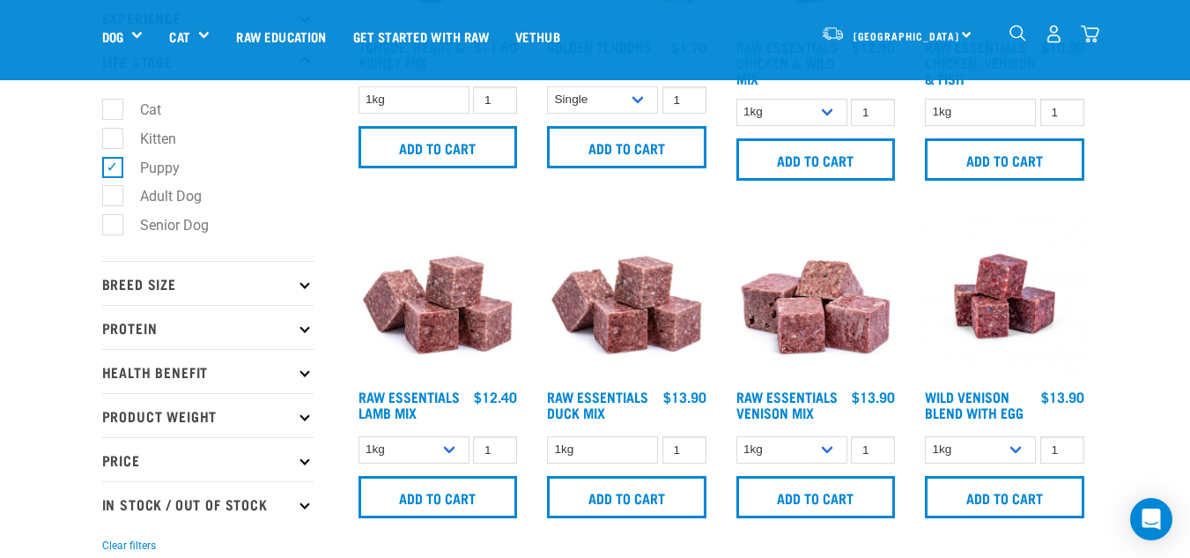
scroll to position [245, 0]
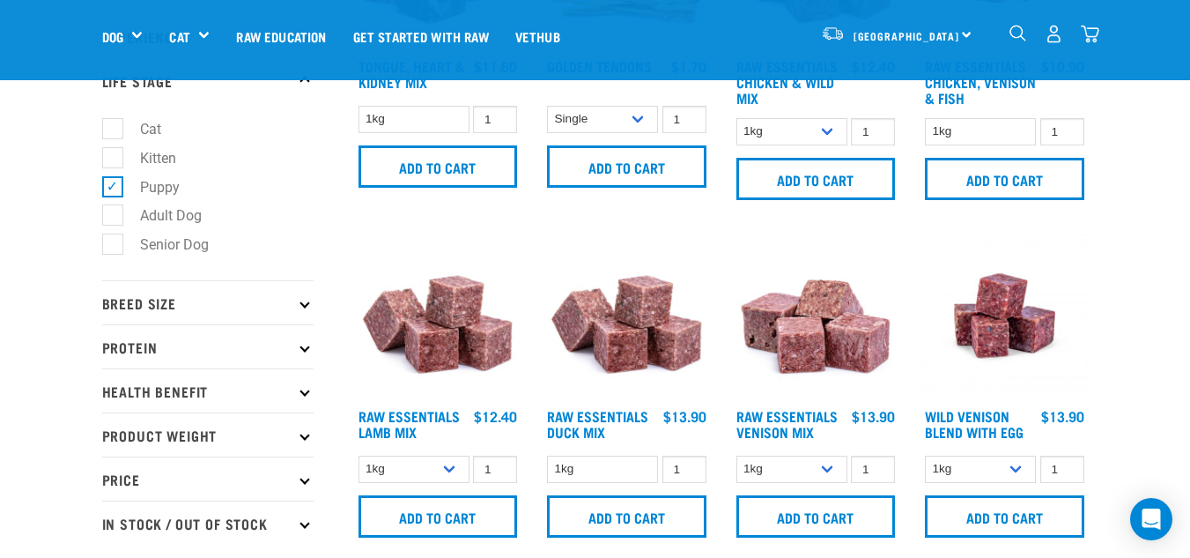
click at [152, 337] on p "Protein" at bounding box center [207, 346] width 211 height 44
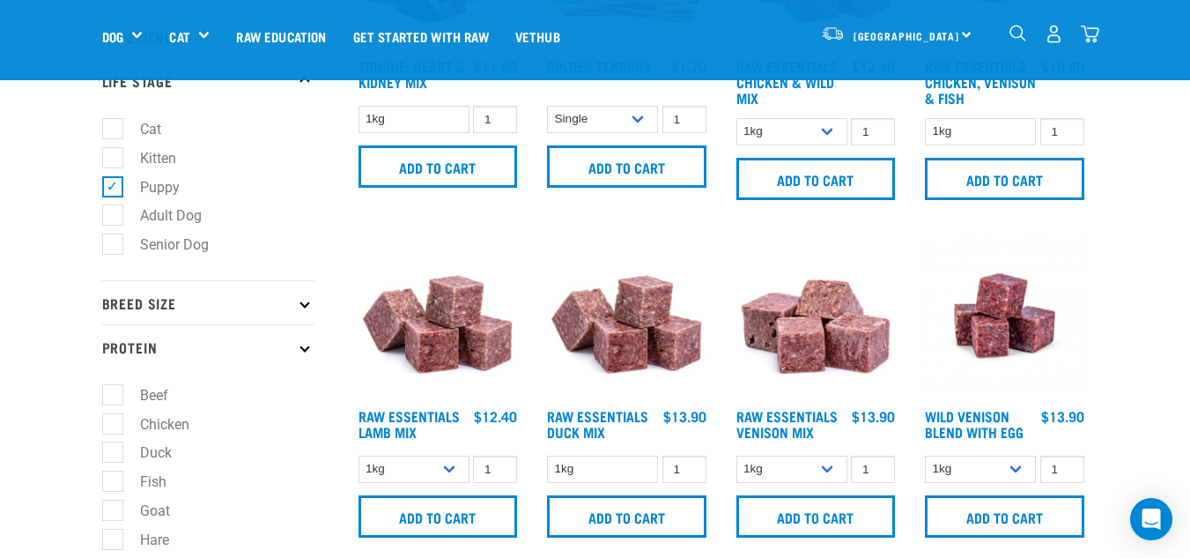
click at [150, 401] on label "Beef" at bounding box center [143, 395] width 63 height 22
click at [114, 397] on input "Beef" at bounding box center [107, 391] width 11 height 11
checkbox input "true"
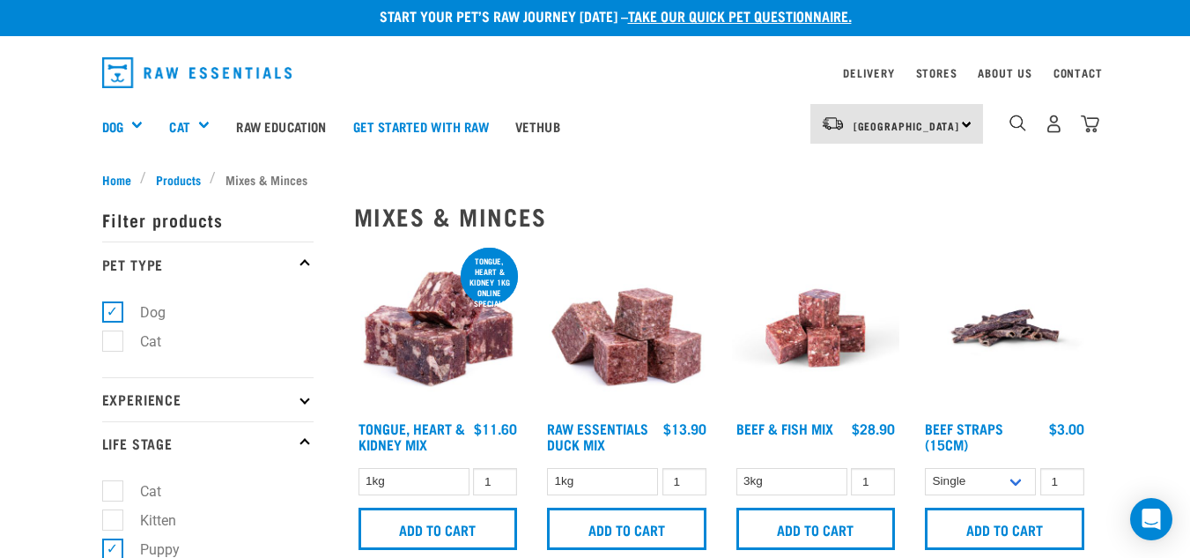
scroll to position [16, 0]
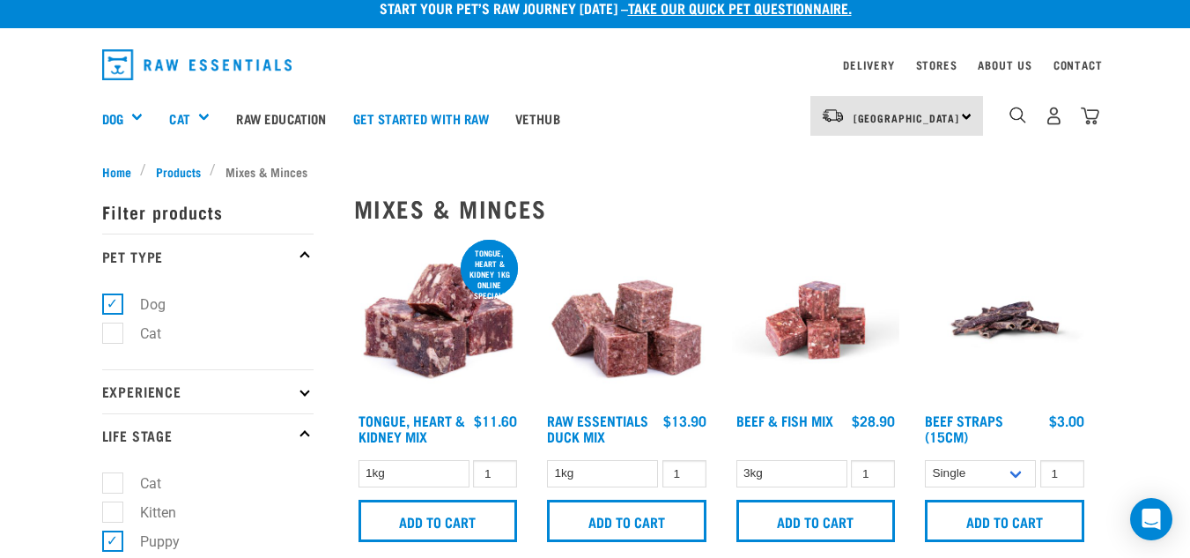
click at [159, 63] on img "dropdown navigation" at bounding box center [197, 64] width 190 height 31
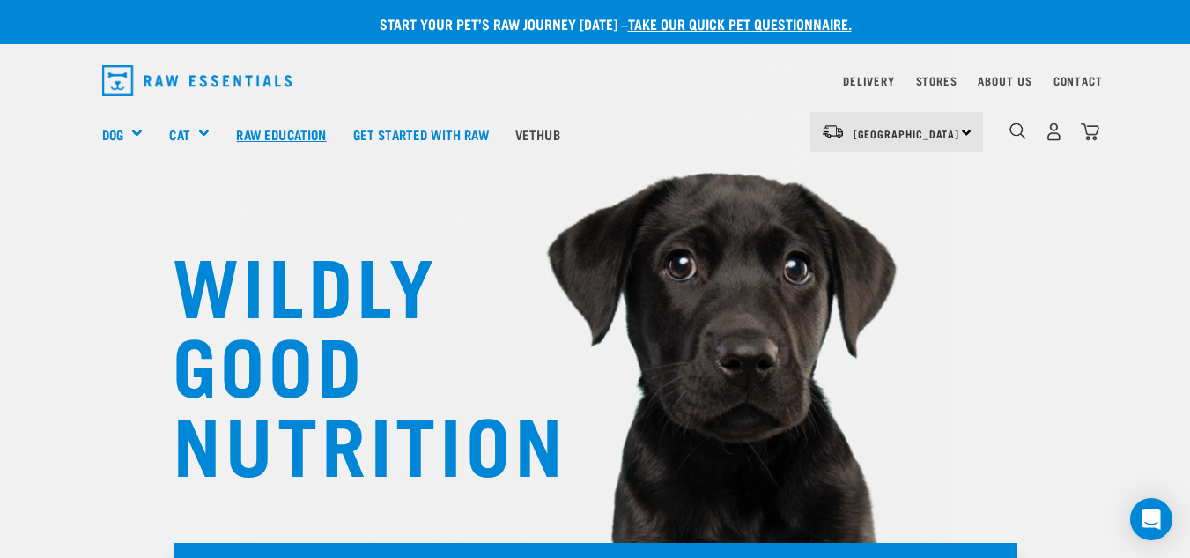
click at [265, 143] on link "Raw Education" at bounding box center [281, 134] width 116 height 70
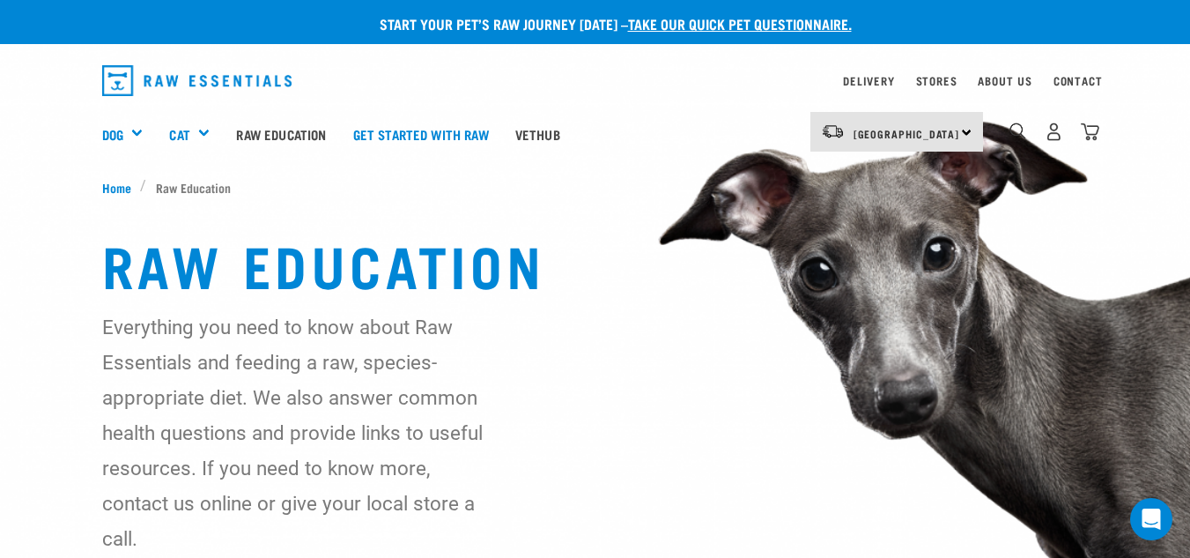
click at [673, 339] on div "Everything you need to know about Raw Essentials and feeding a raw, species-app…" at bounding box center [595, 432] width 987 height 247
